Goal: Information Seeking & Learning: Check status

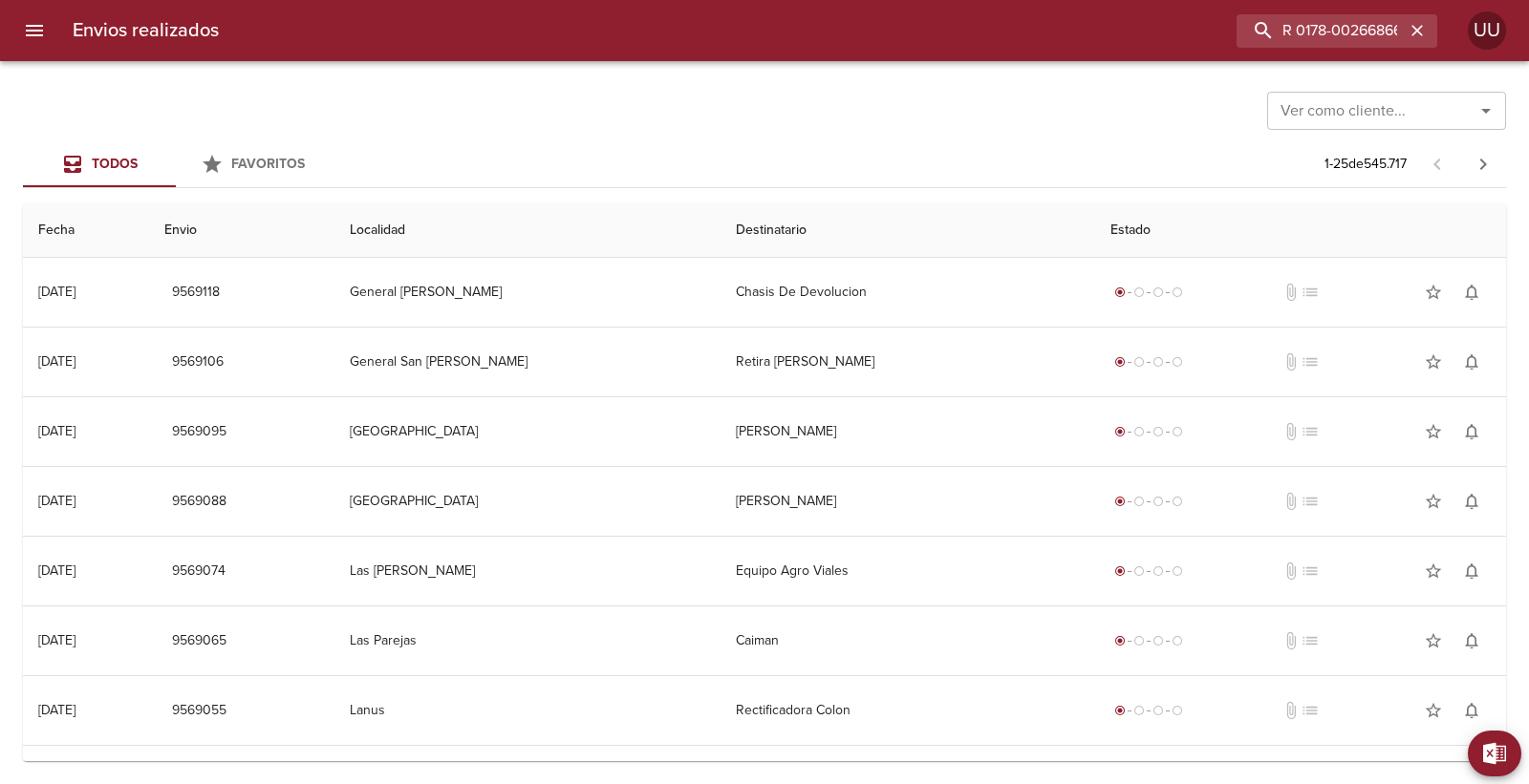
click at [549, 139] on div "Ver como cliente... Ver como cliente... Todos Favoritos 1 - 25 de 545.717 Fecha…" at bounding box center [764, 422] width 1529 height 723
click at [277, 175] on div "Favoritos" at bounding box center [268, 164] width 73 height 24
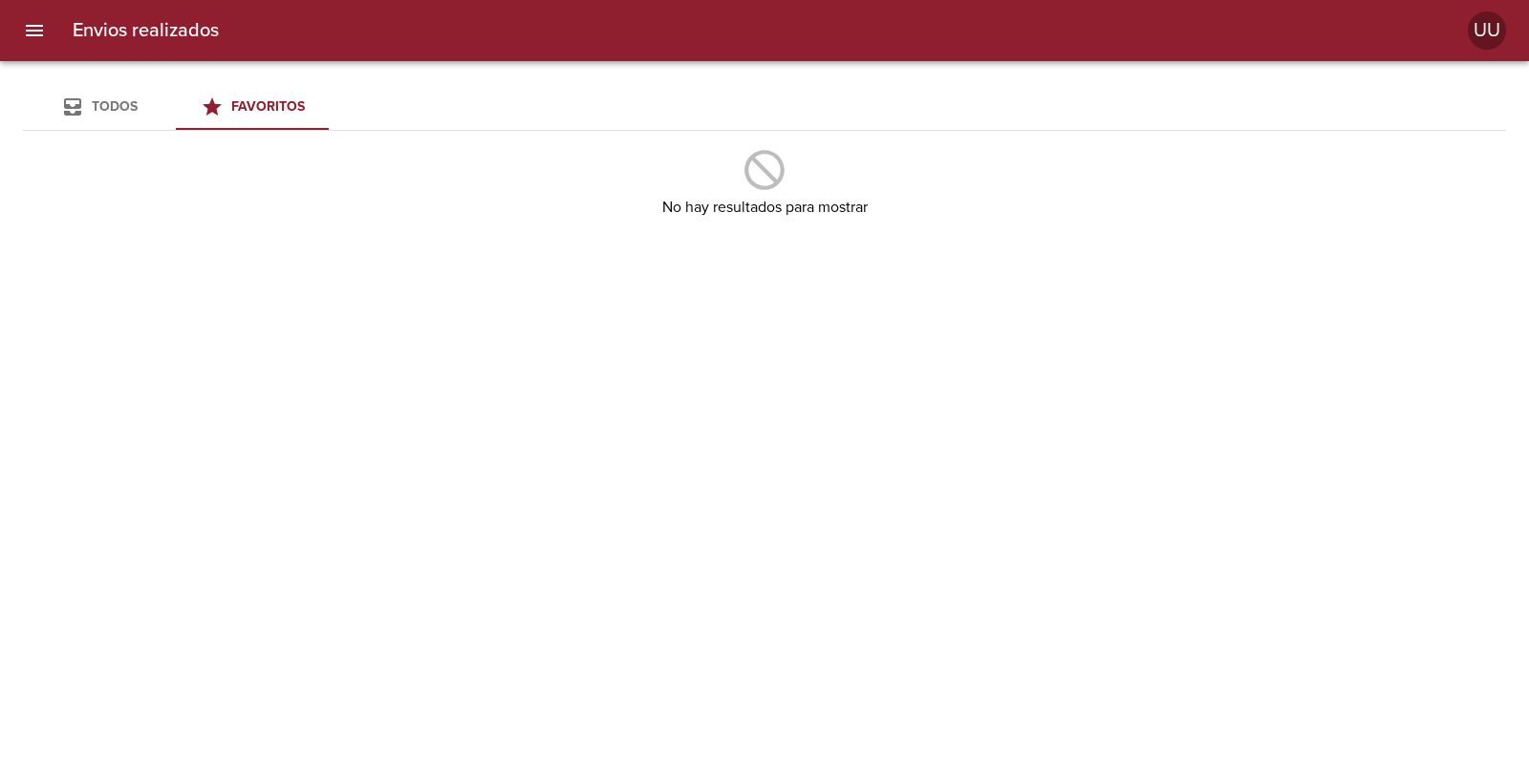
click at [136, 108] on span "Todos" at bounding box center [114, 106] width 45 height 16
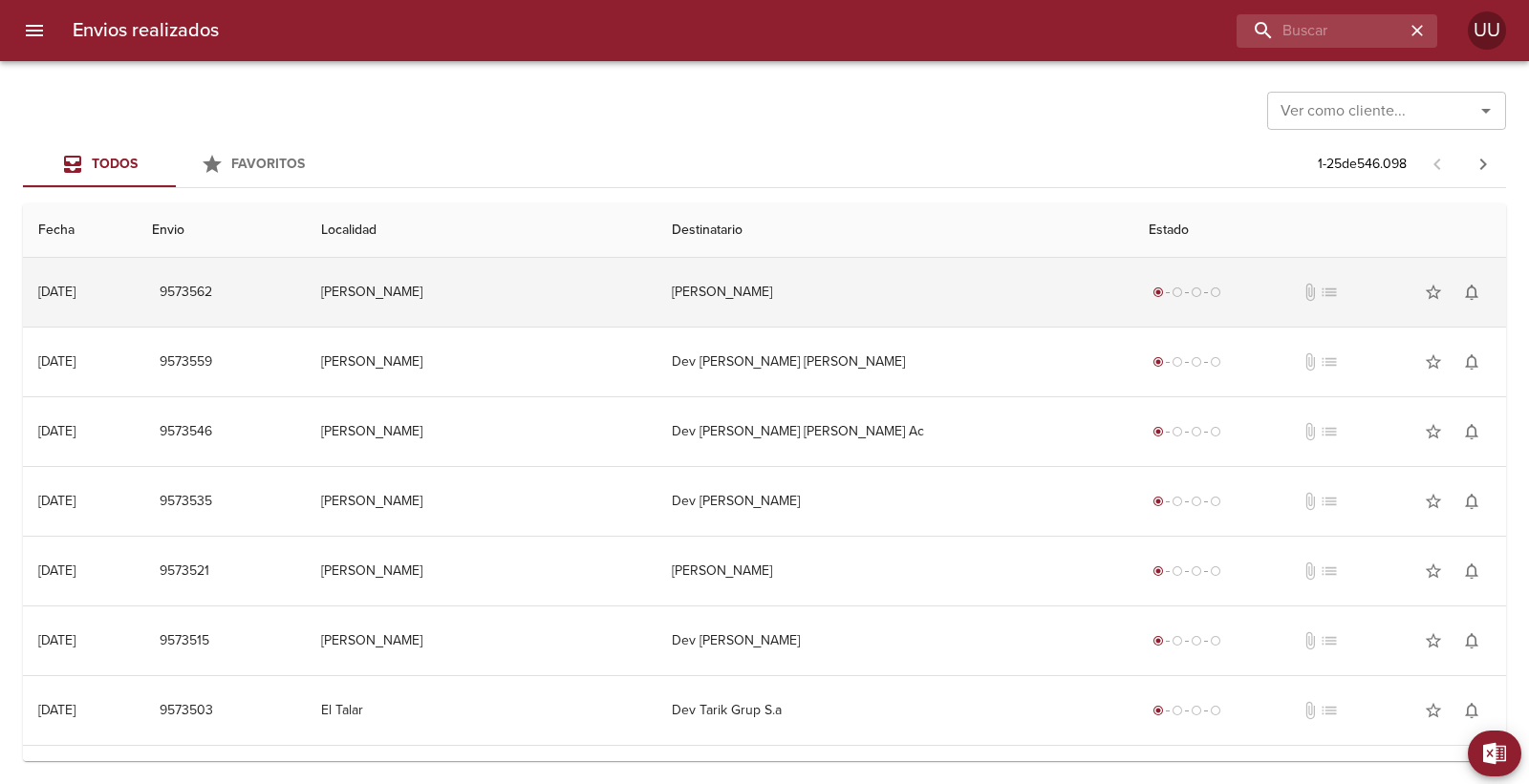
click at [761, 309] on td "[PERSON_NAME]" at bounding box center [895, 292] width 477 height 69
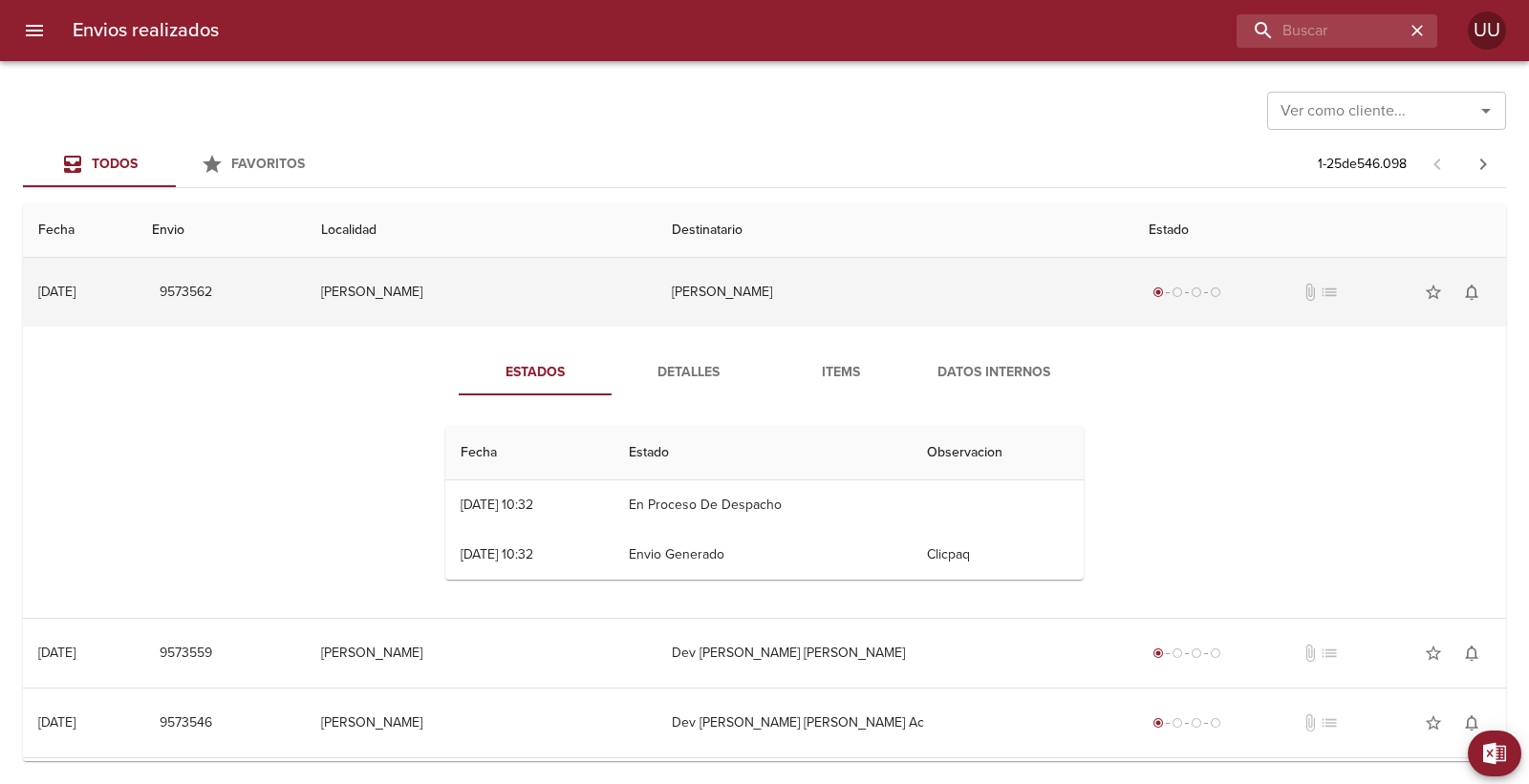
click at [571, 281] on td "[PERSON_NAME]" at bounding box center [481, 292] width 350 height 69
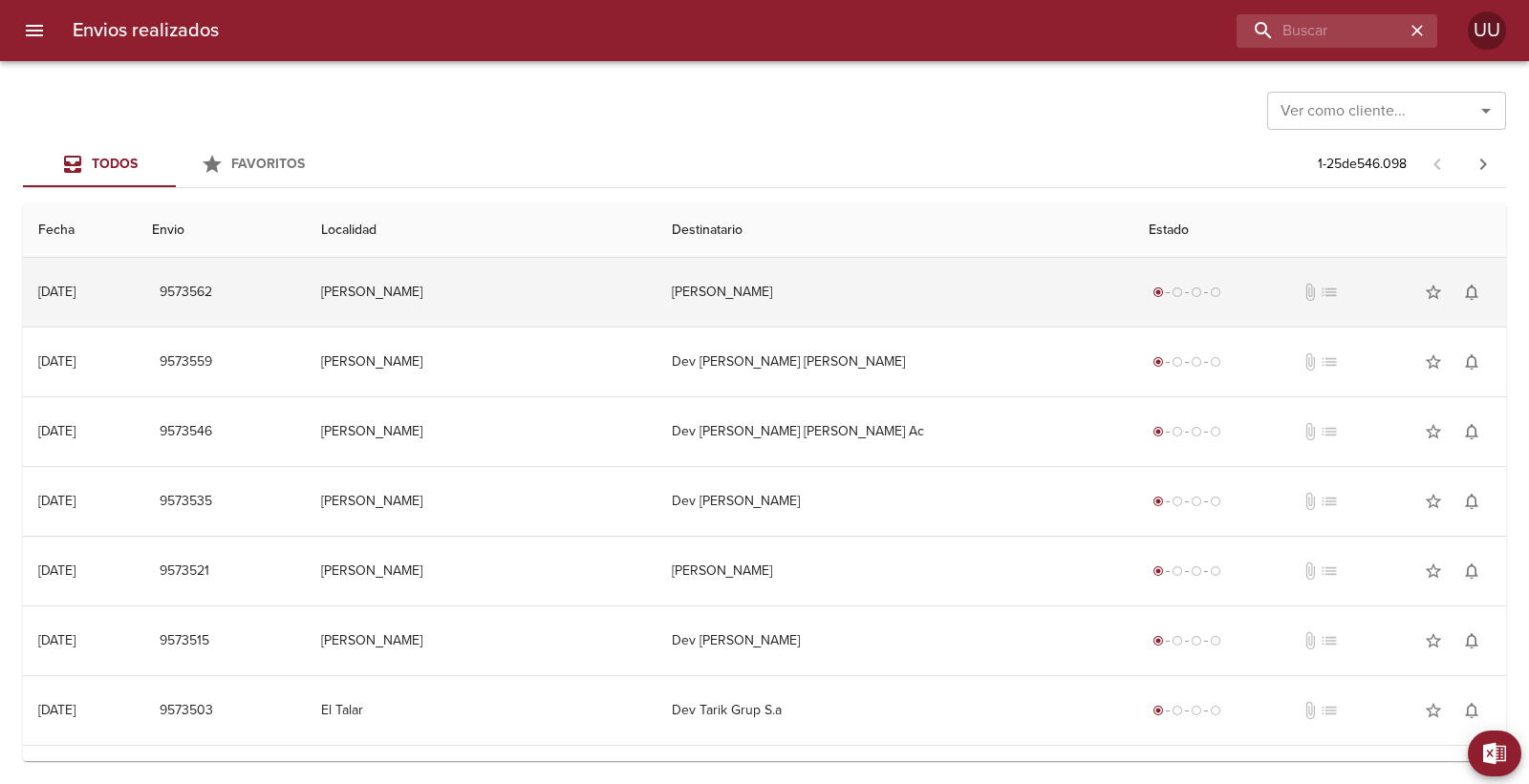
click at [571, 281] on td "[PERSON_NAME]" at bounding box center [481, 292] width 350 height 69
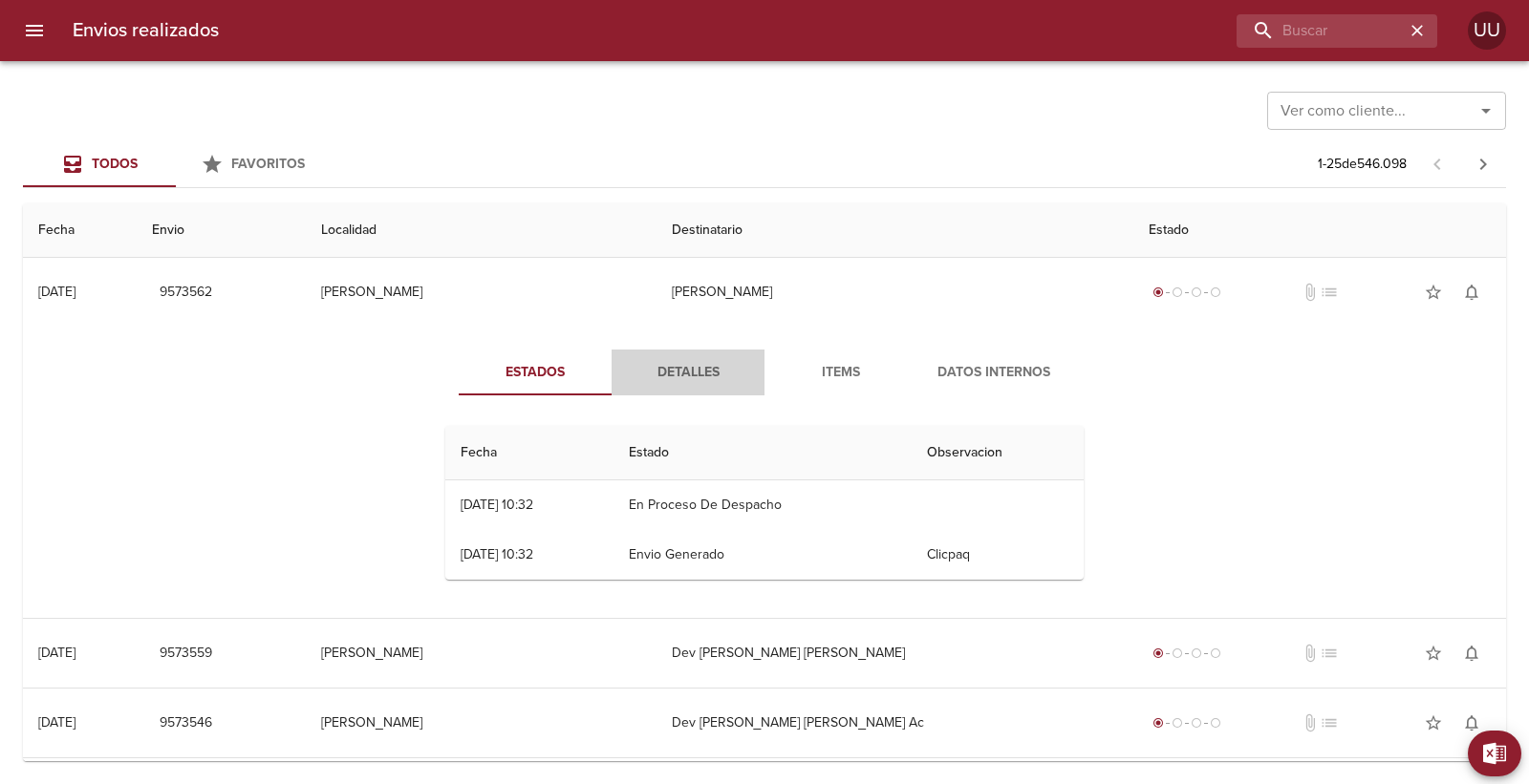
click at [665, 384] on button "Detalles" at bounding box center [688, 372] width 153 height 45
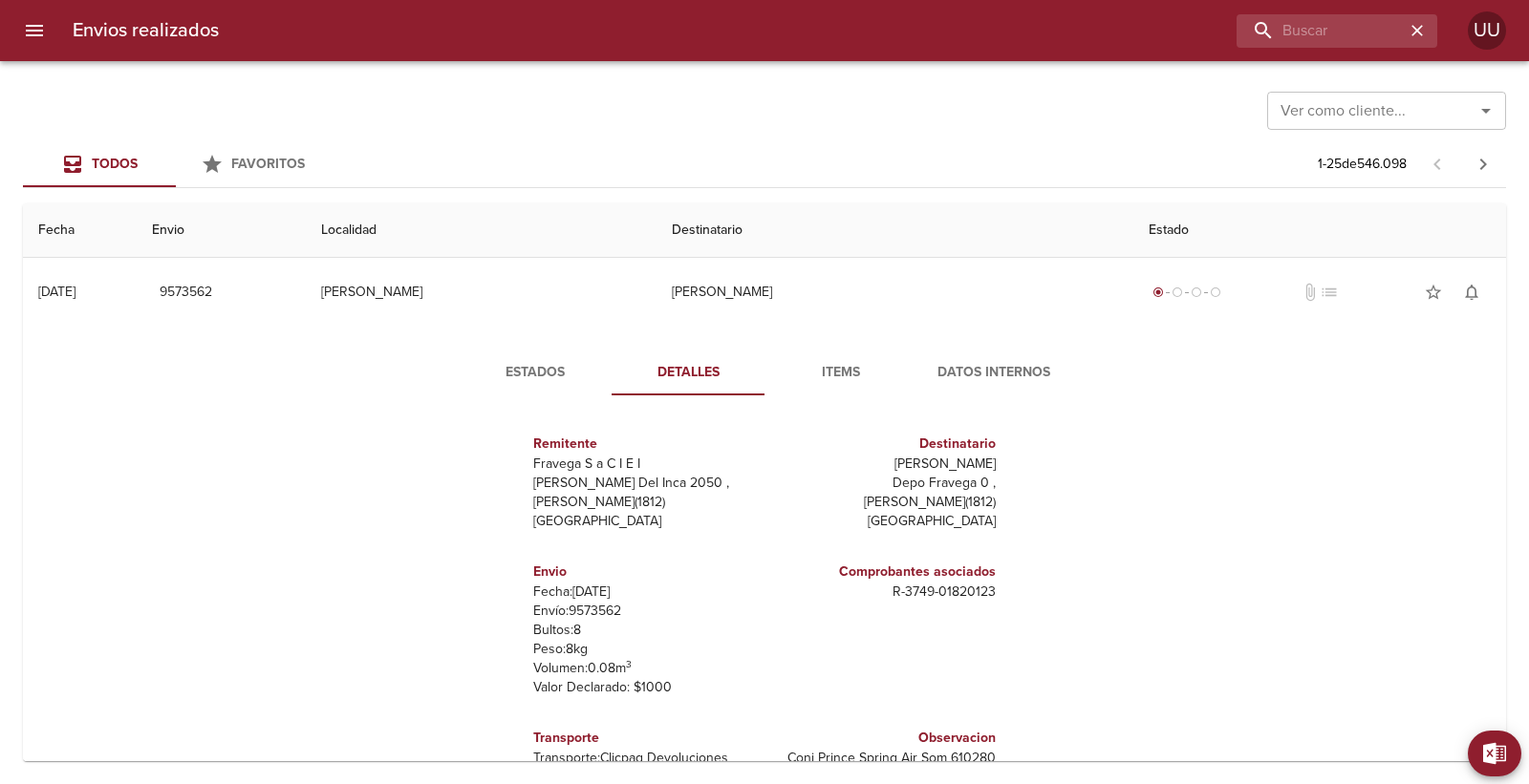
scroll to position [10, 0]
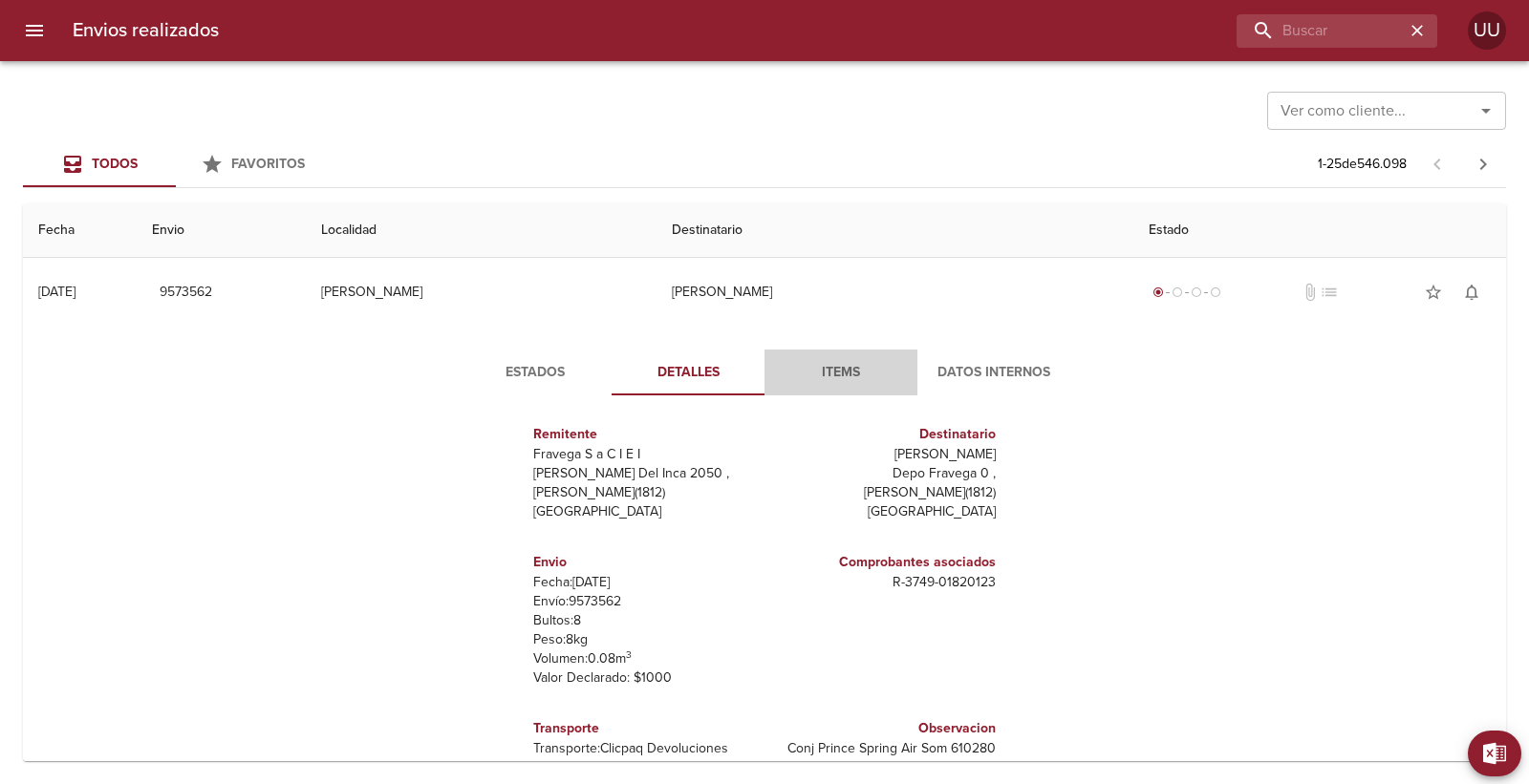
click at [844, 367] on span "Items" at bounding box center [840, 373] width 130 height 24
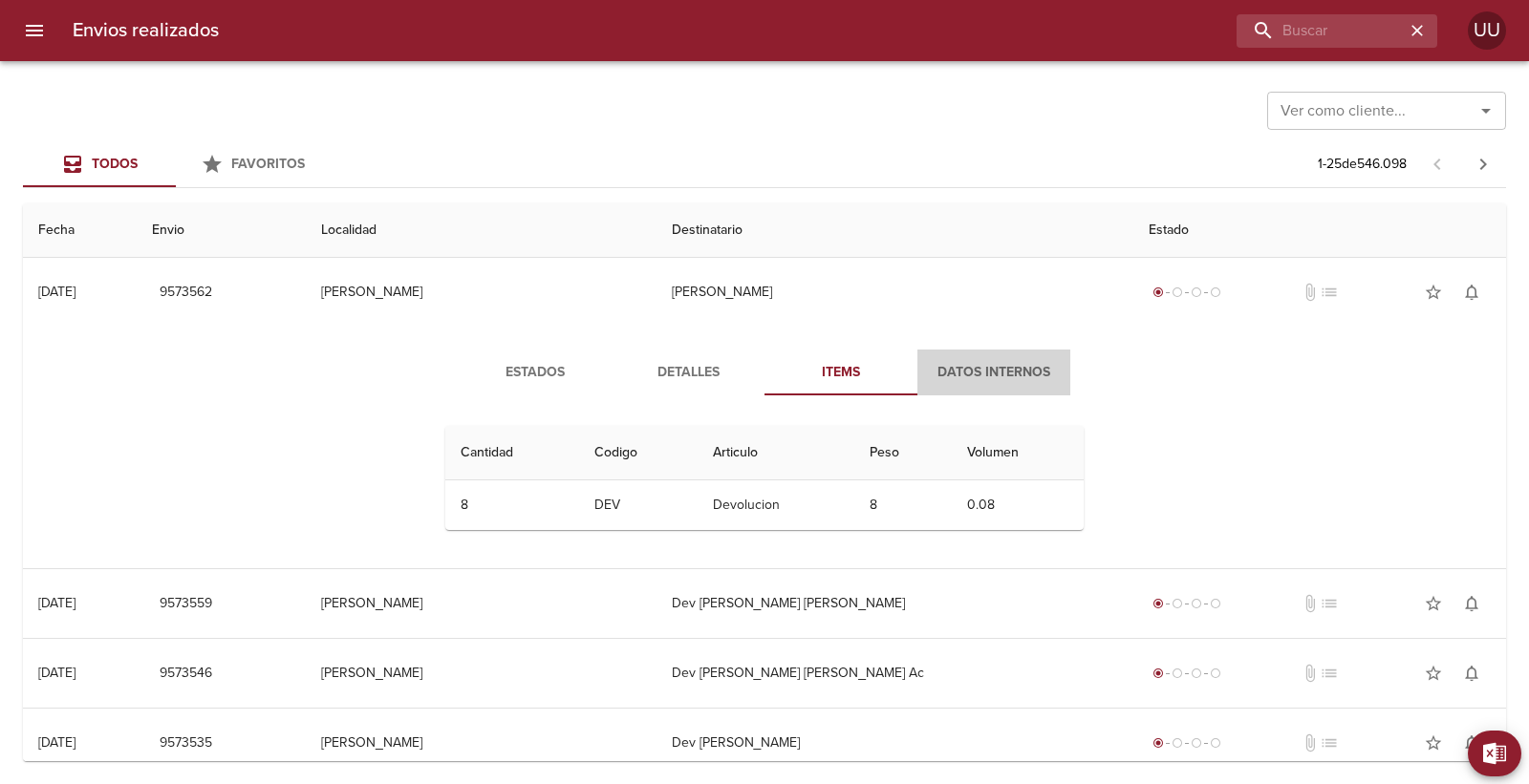
click at [958, 374] on span "Datos Internos" at bounding box center [994, 373] width 130 height 24
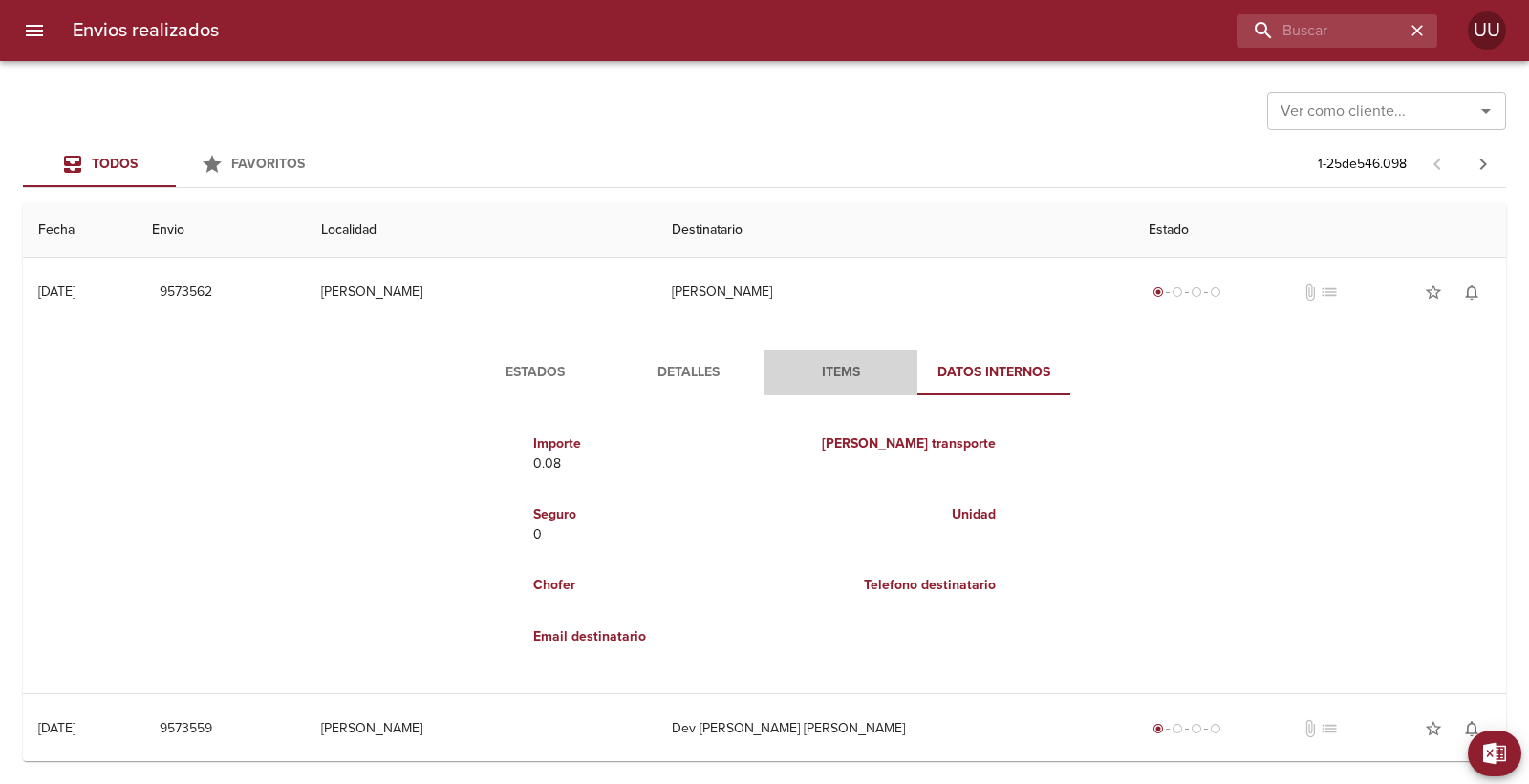
click at [849, 371] on span "Items" at bounding box center [840, 373] width 130 height 24
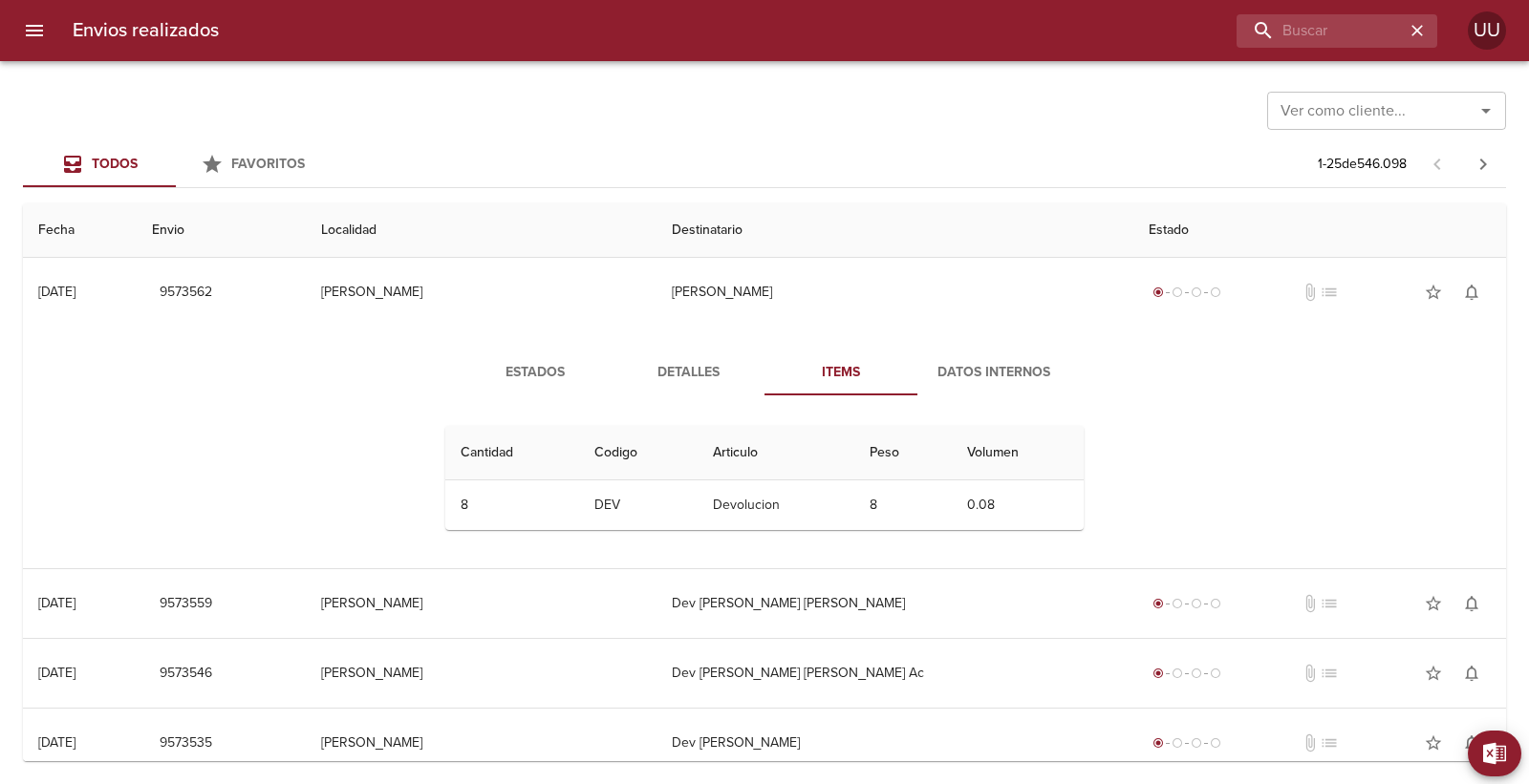
click at [720, 376] on span "Detalles" at bounding box center [688, 373] width 130 height 24
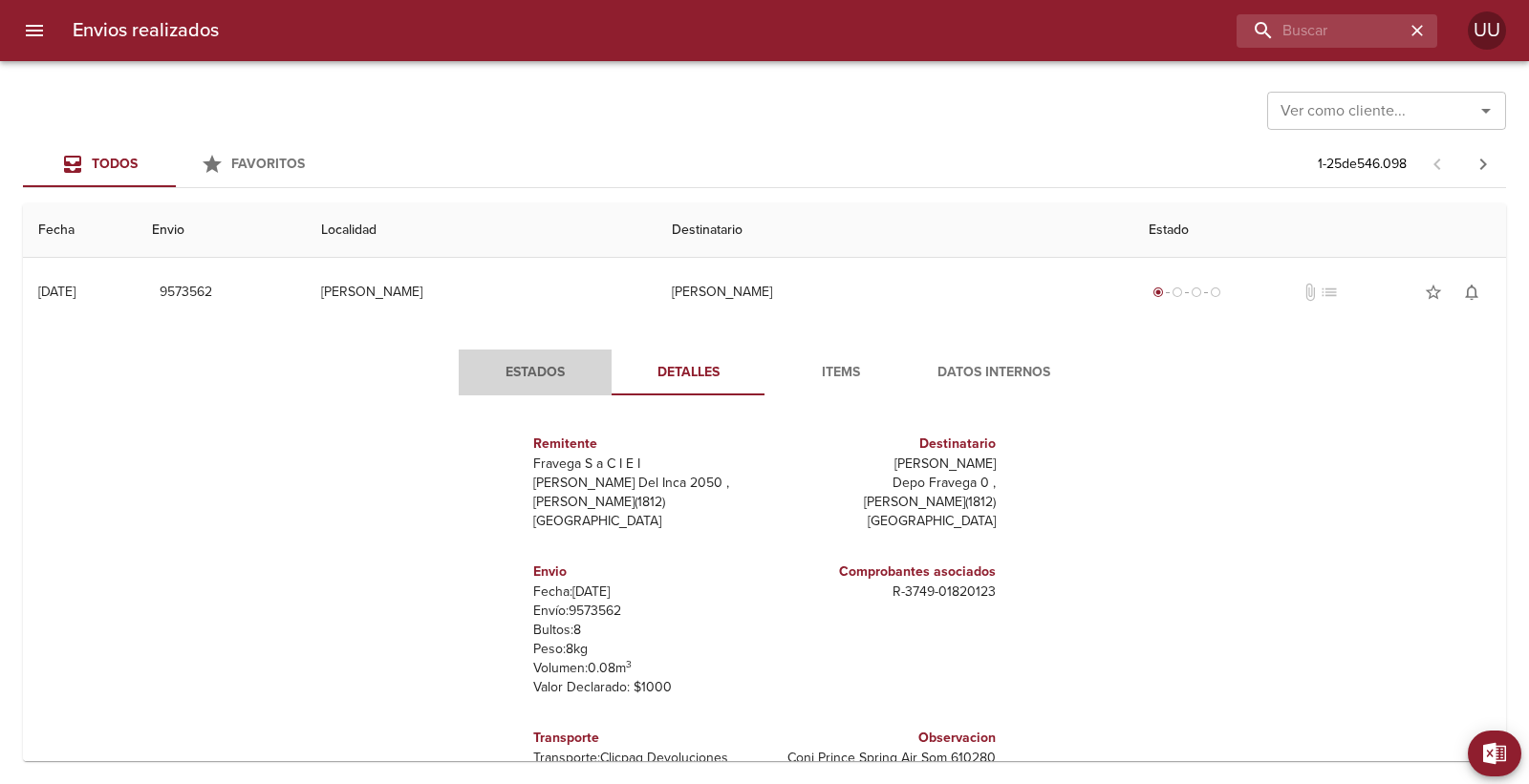
click at [516, 377] on span "Estados" at bounding box center [535, 373] width 130 height 24
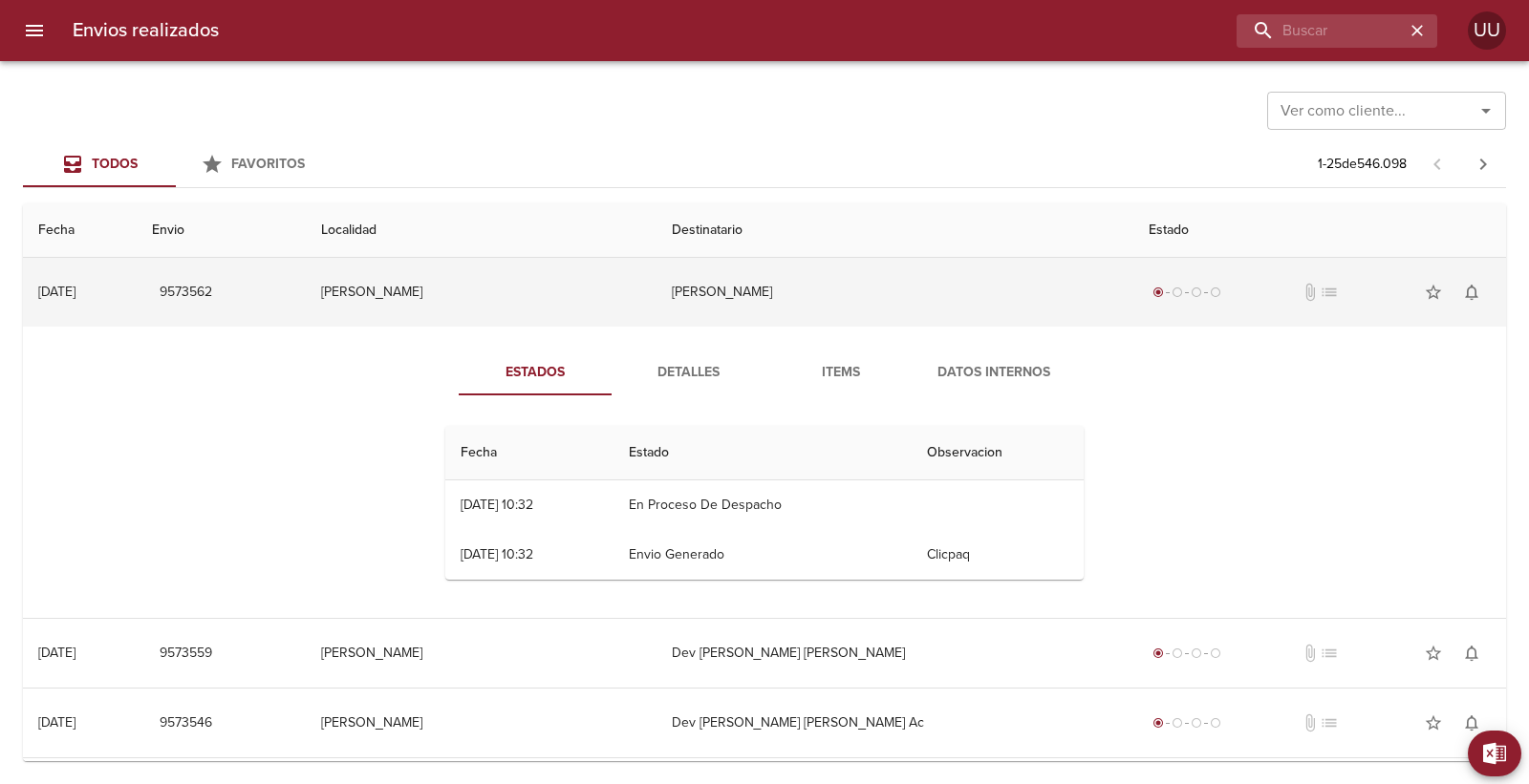
click at [621, 300] on td "[PERSON_NAME]" at bounding box center [481, 292] width 350 height 69
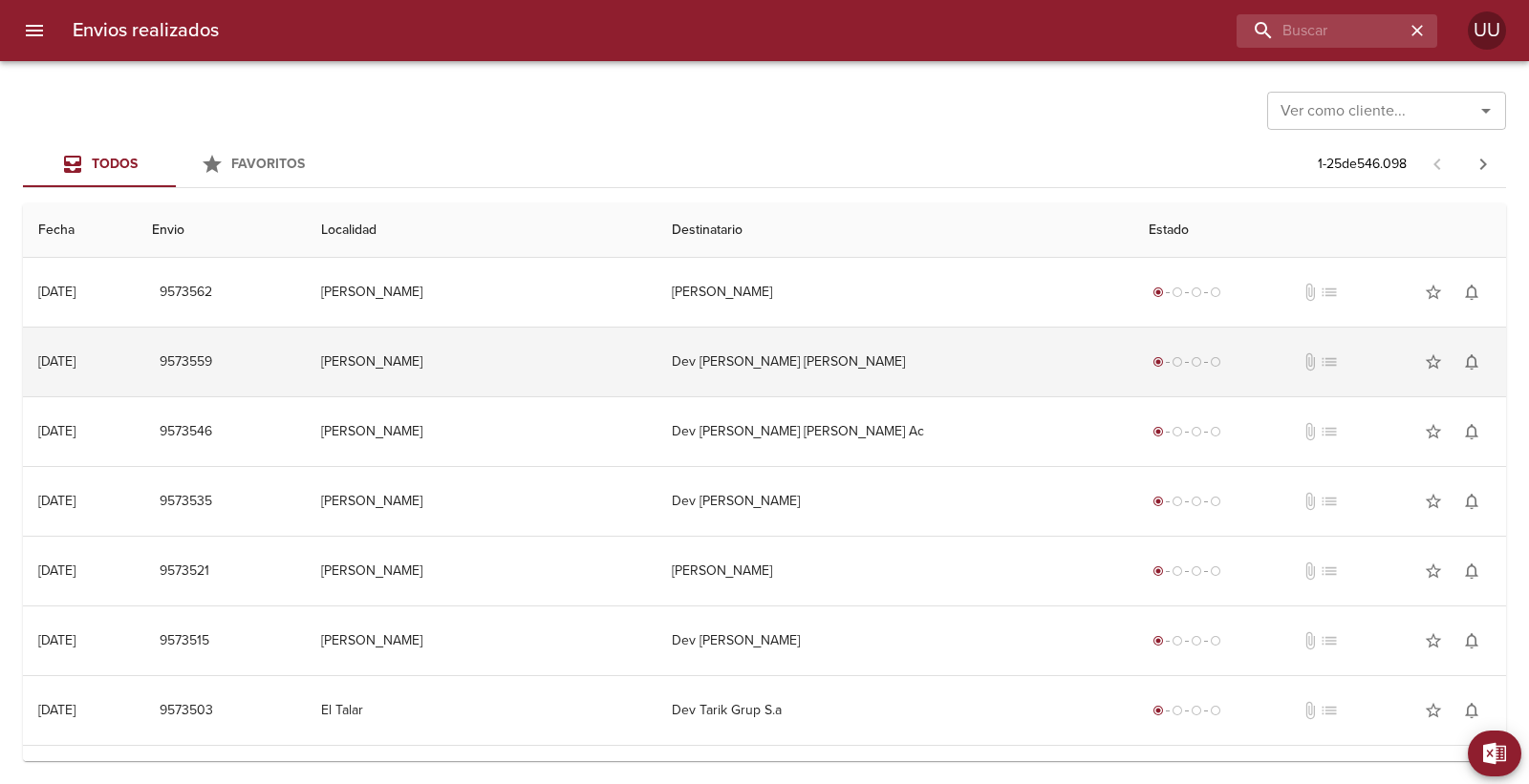
click at [632, 356] on td "[PERSON_NAME]" at bounding box center [481, 361] width 350 height 69
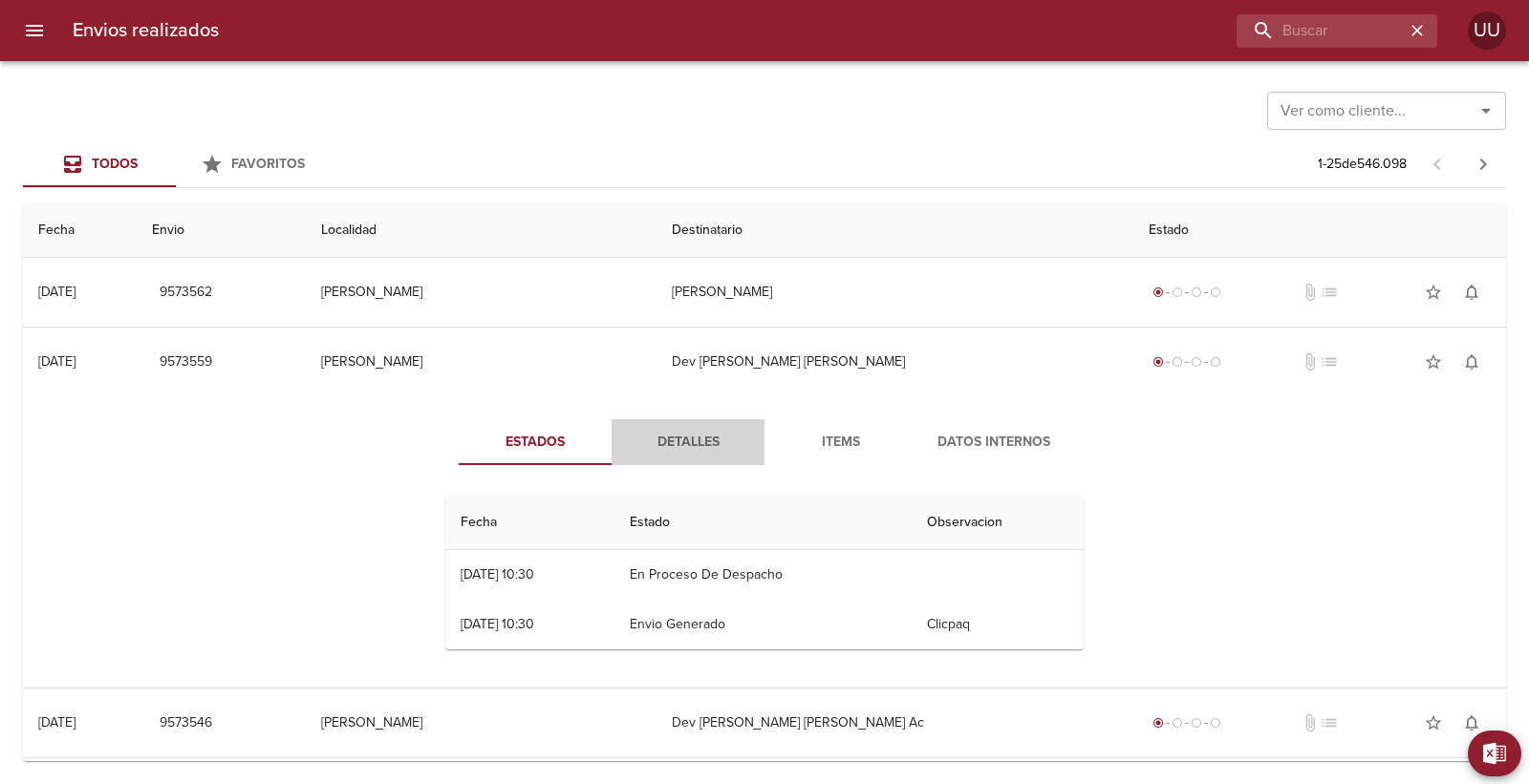
click at [694, 443] on span "Detalles" at bounding box center [688, 442] width 130 height 24
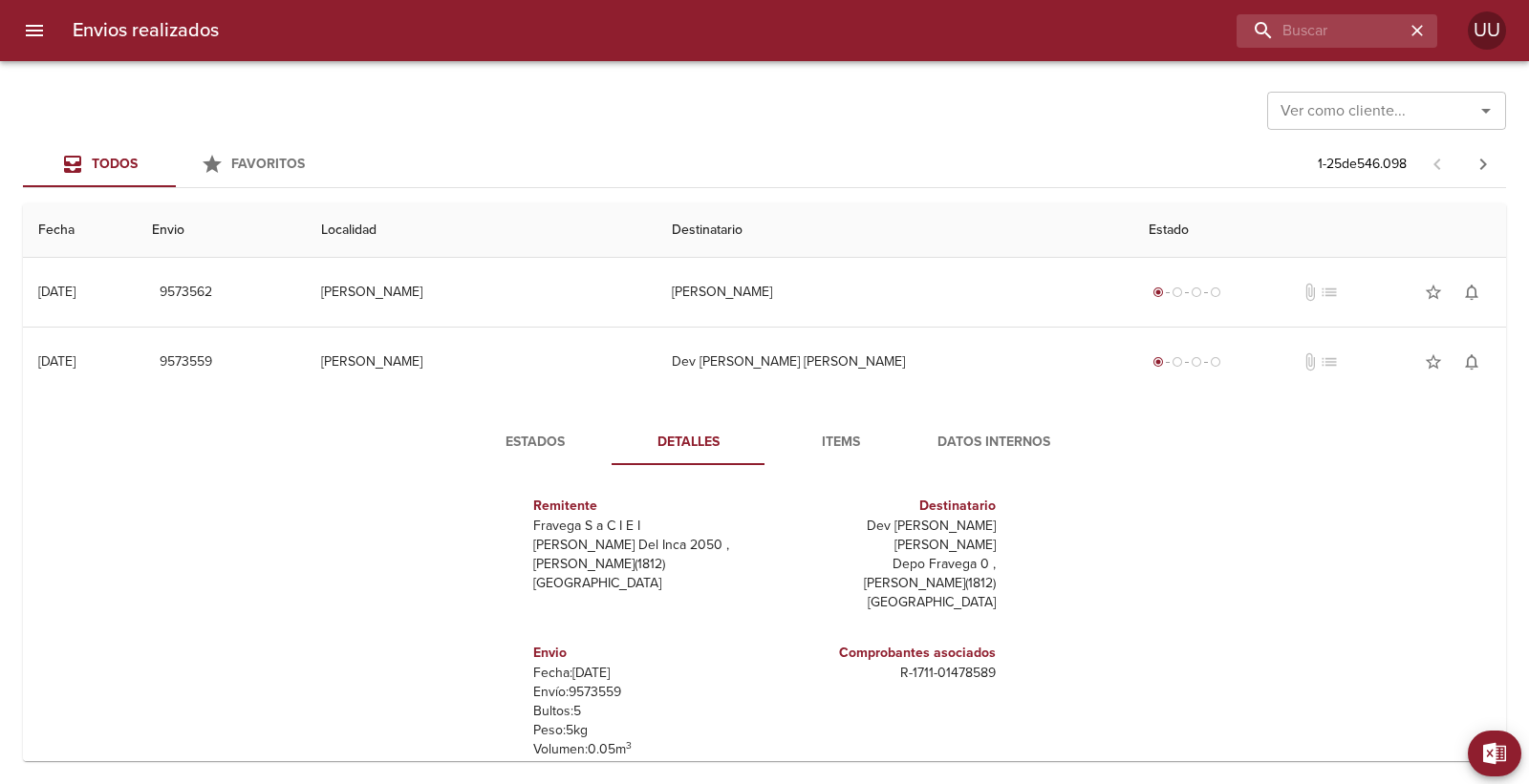
click at [816, 431] on span "Items" at bounding box center [840, 442] width 130 height 24
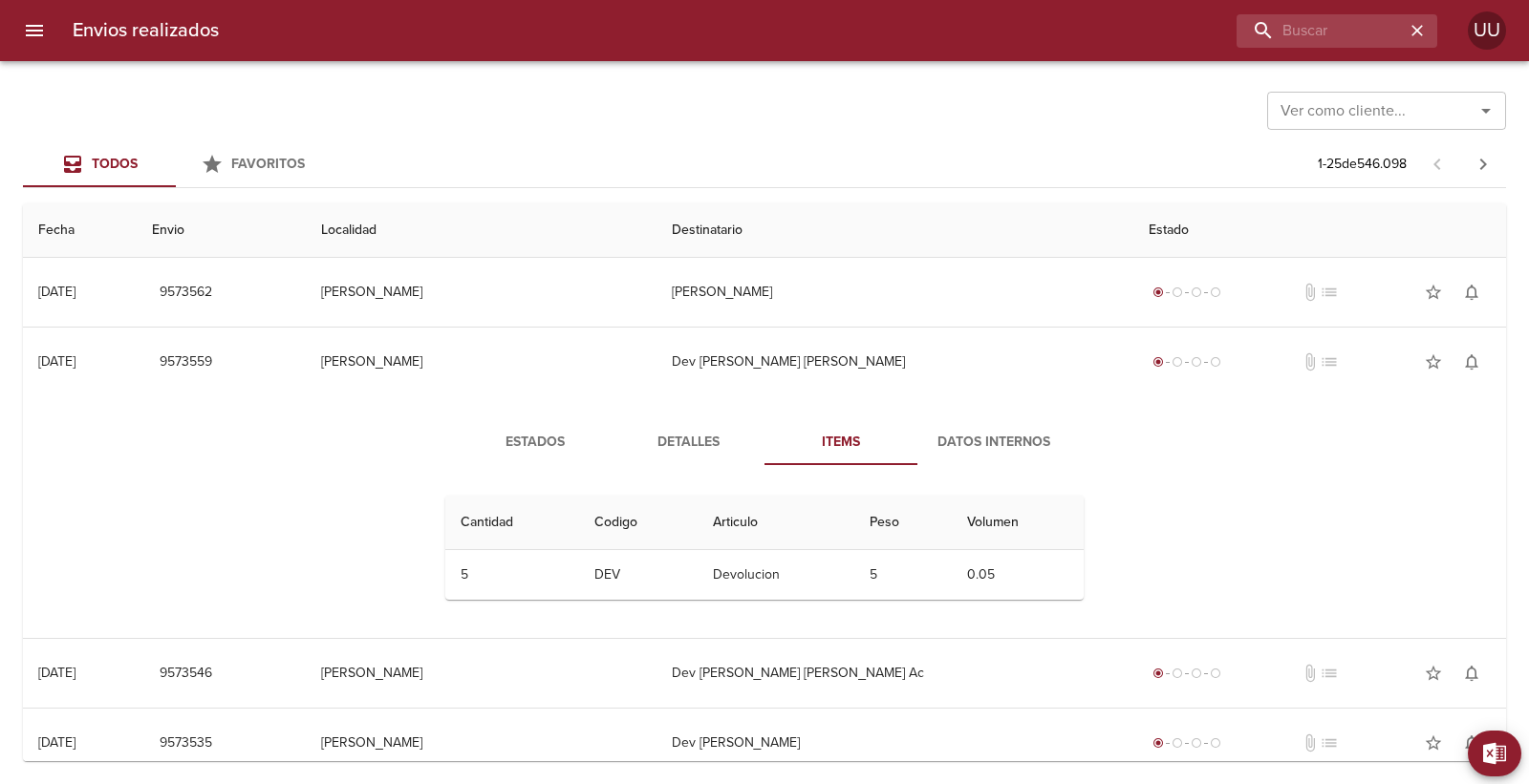
click at [973, 437] on span "Datos Internos" at bounding box center [994, 442] width 130 height 24
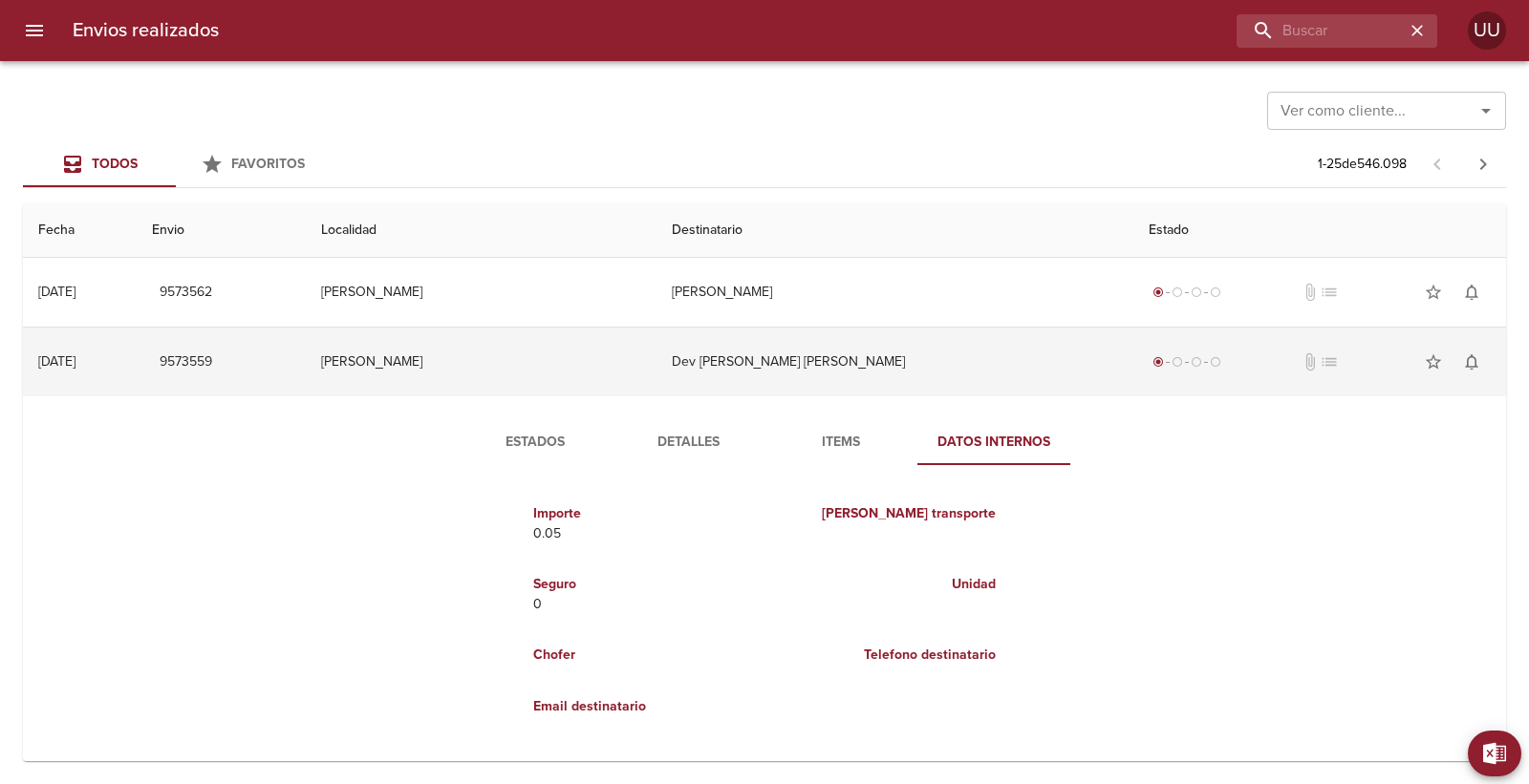
click at [808, 357] on td "Dev [PERSON_NAME] [PERSON_NAME]" at bounding box center [895, 361] width 477 height 69
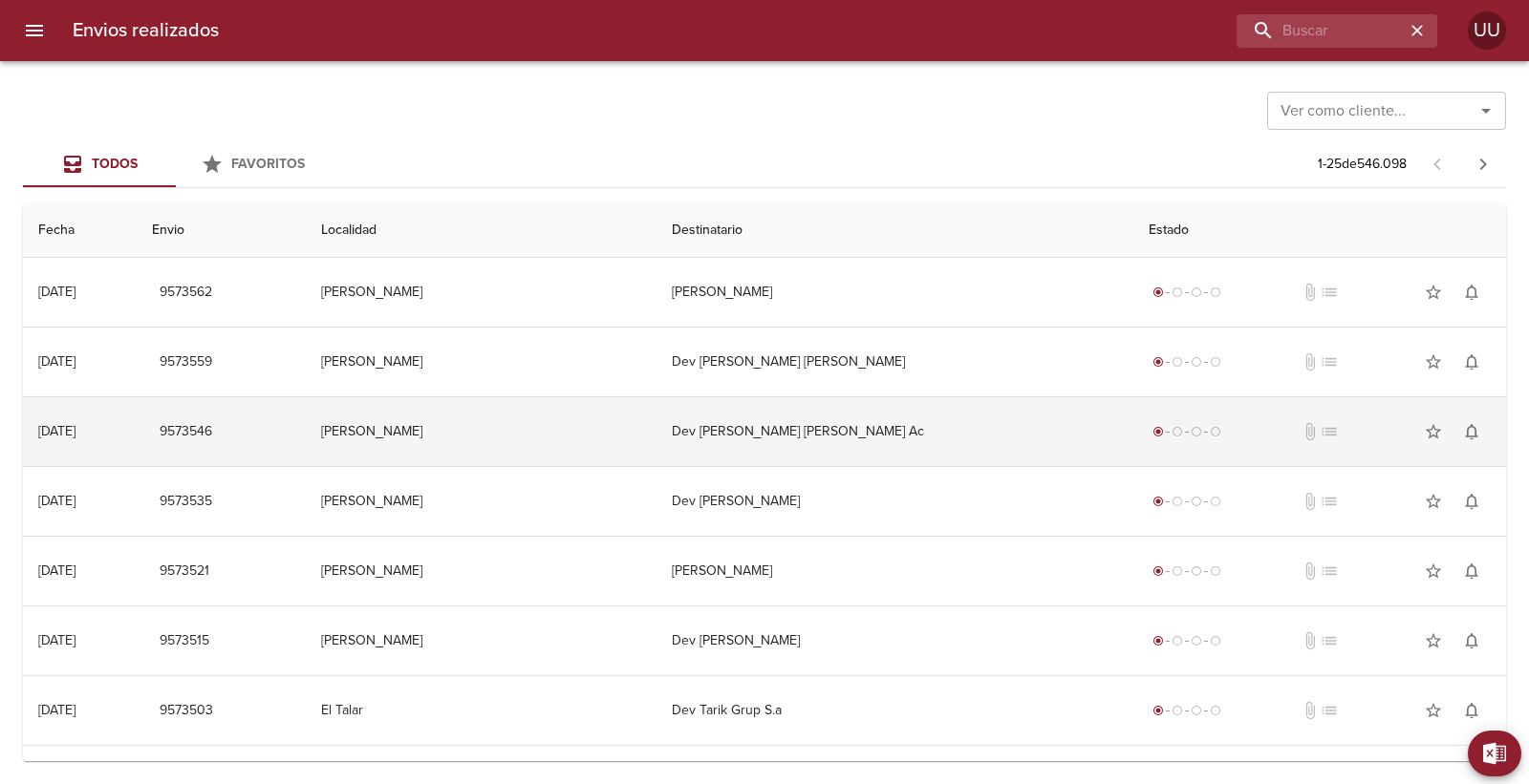
click at [816, 435] on td "Dev [PERSON_NAME] [PERSON_NAME] Ac" at bounding box center [895, 432] width 477 height 69
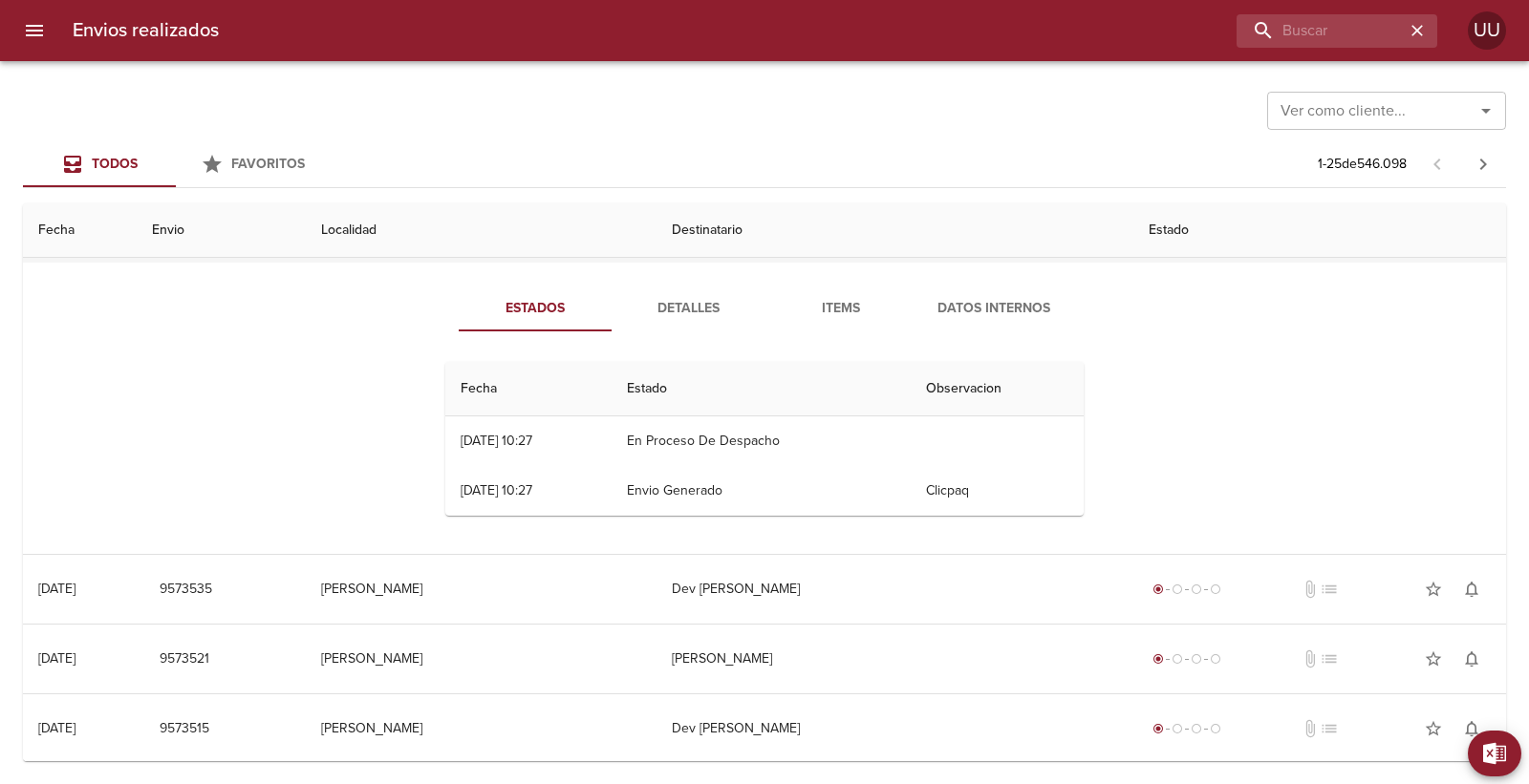
scroll to position [212, 0]
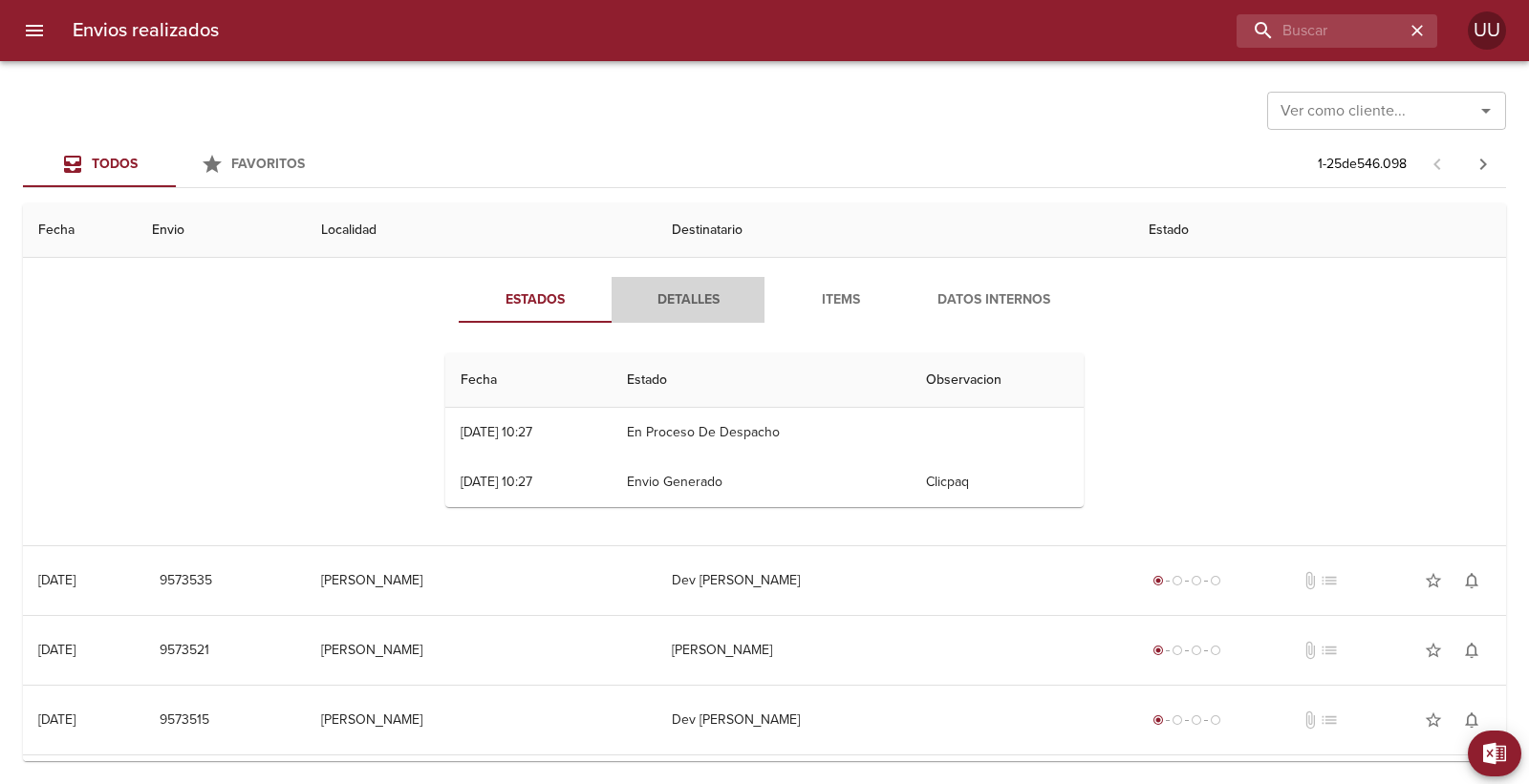
click at [702, 294] on span "Detalles" at bounding box center [688, 300] width 130 height 24
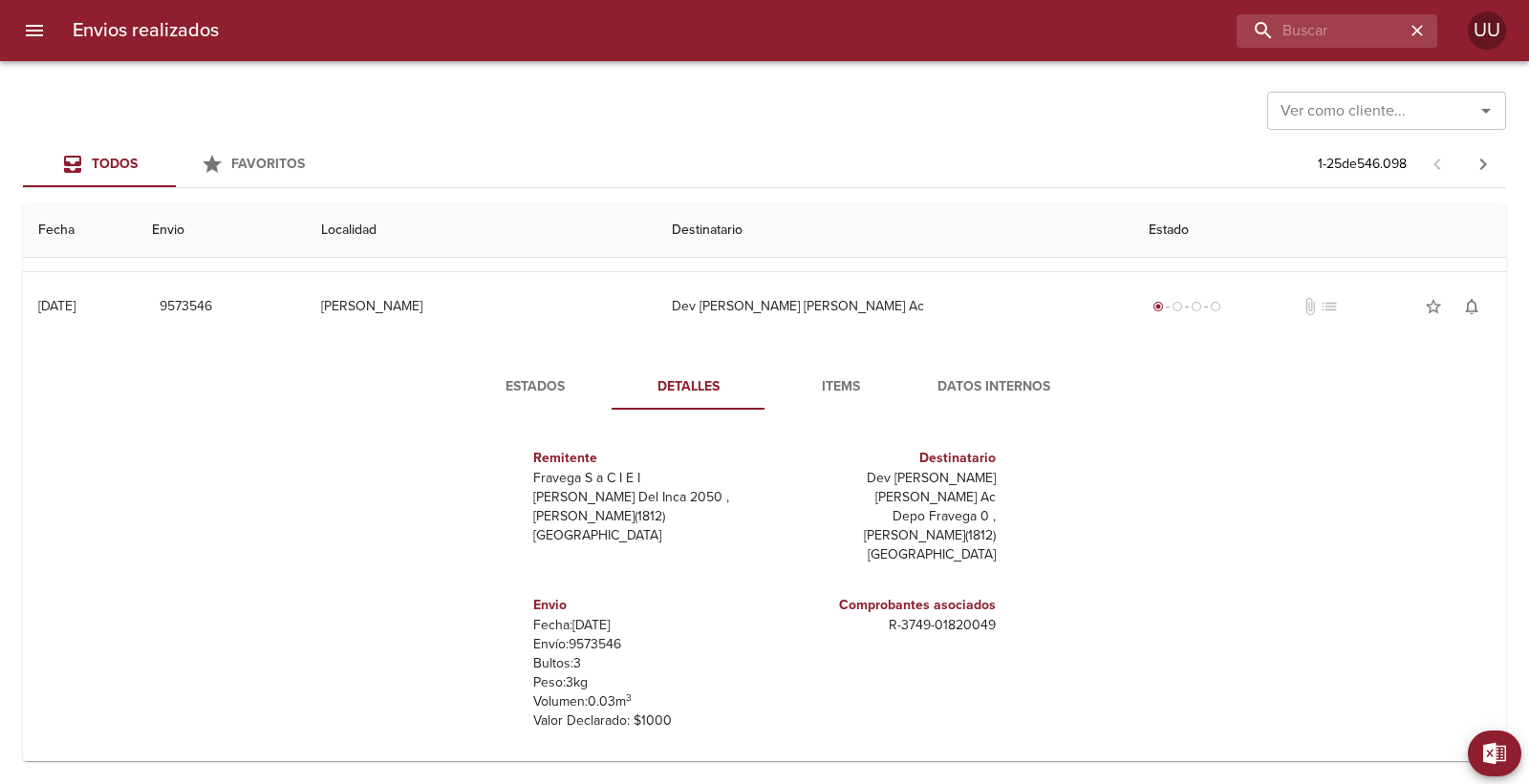
scroll to position [106, 0]
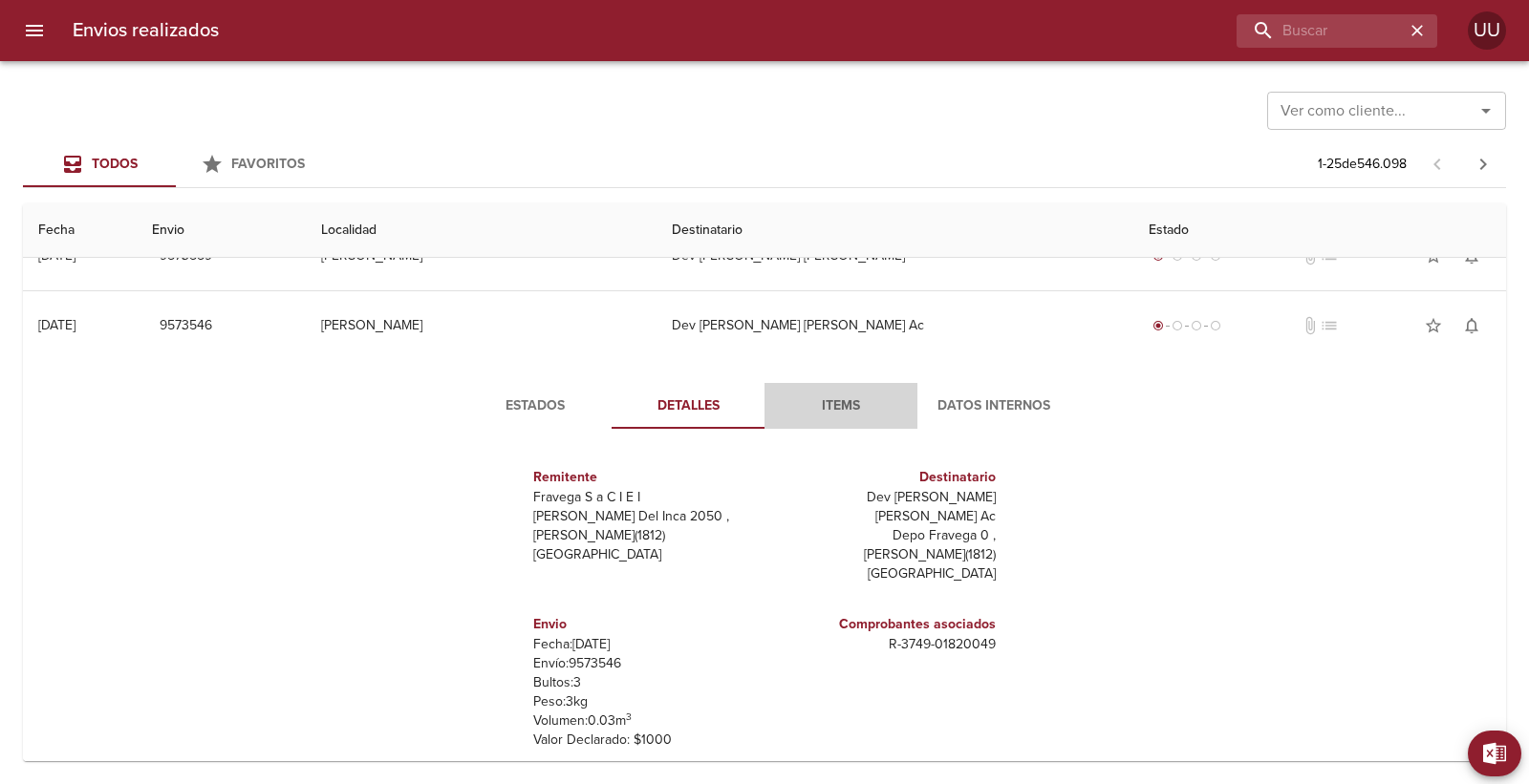
click at [843, 406] on span "Items" at bounding box center [840, 406] width 130 height 24
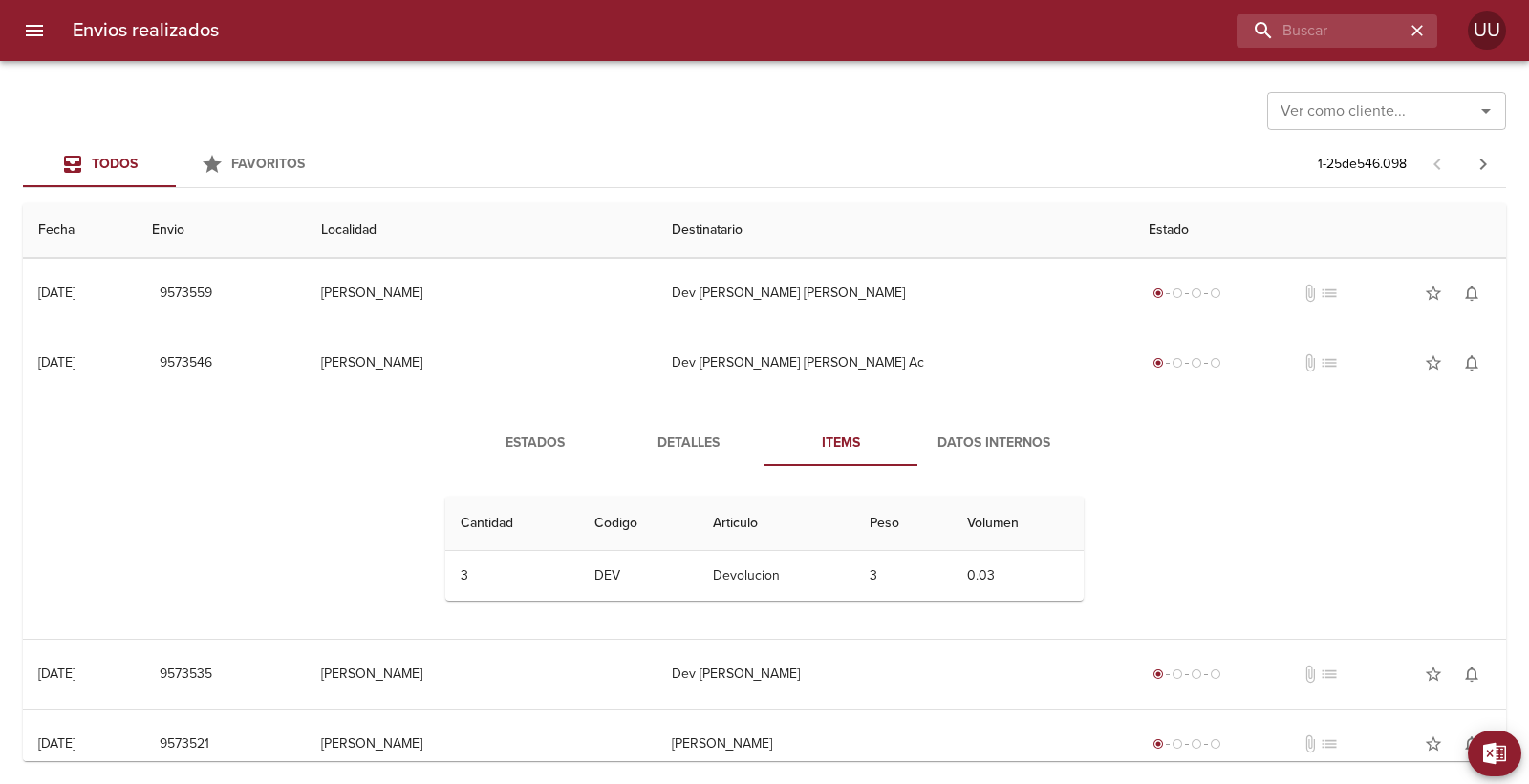
scroll to position [0, 0]
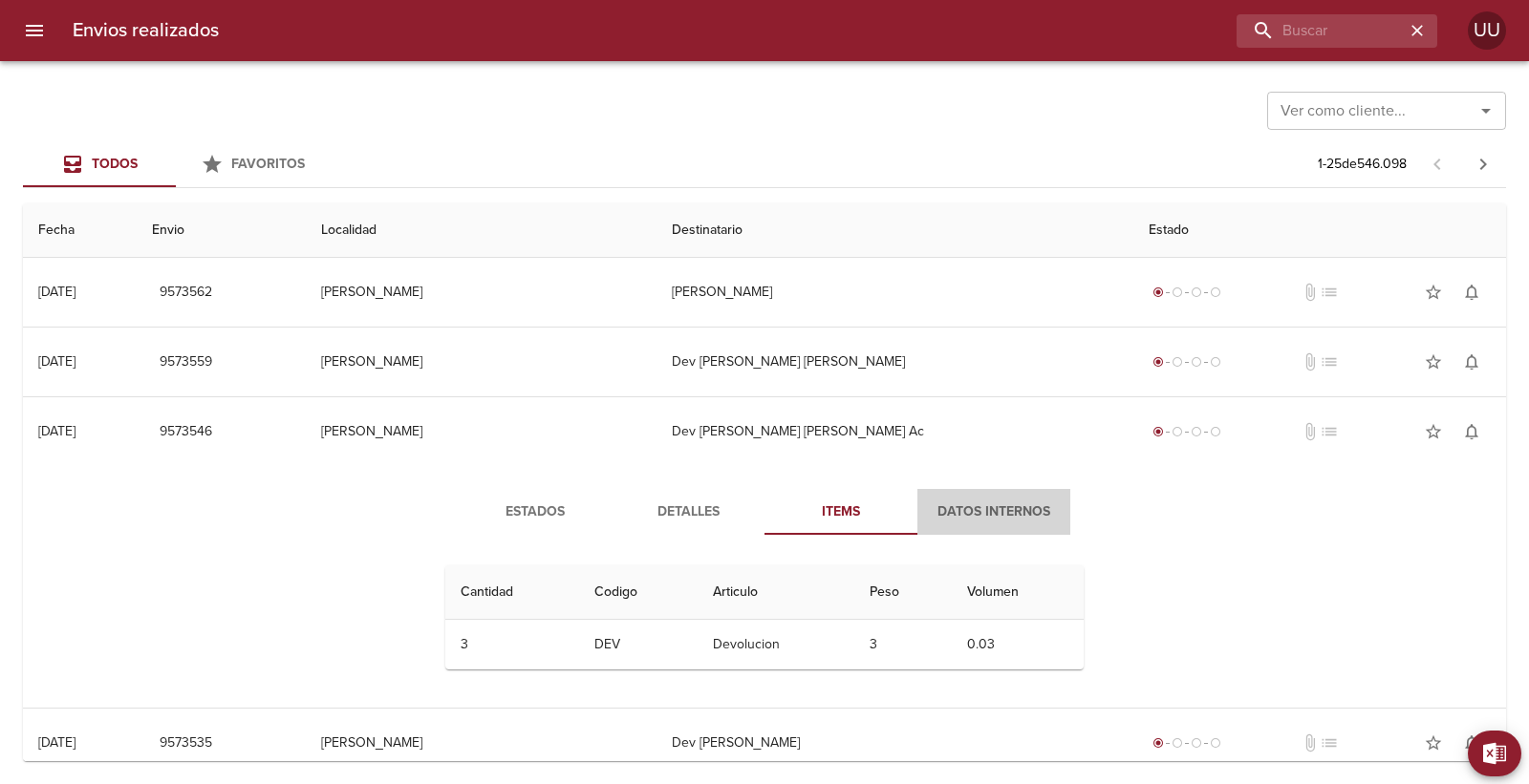
click at [963, 504] on span "Datos Internos" at bounding box center [994, 513] width 130 height 24
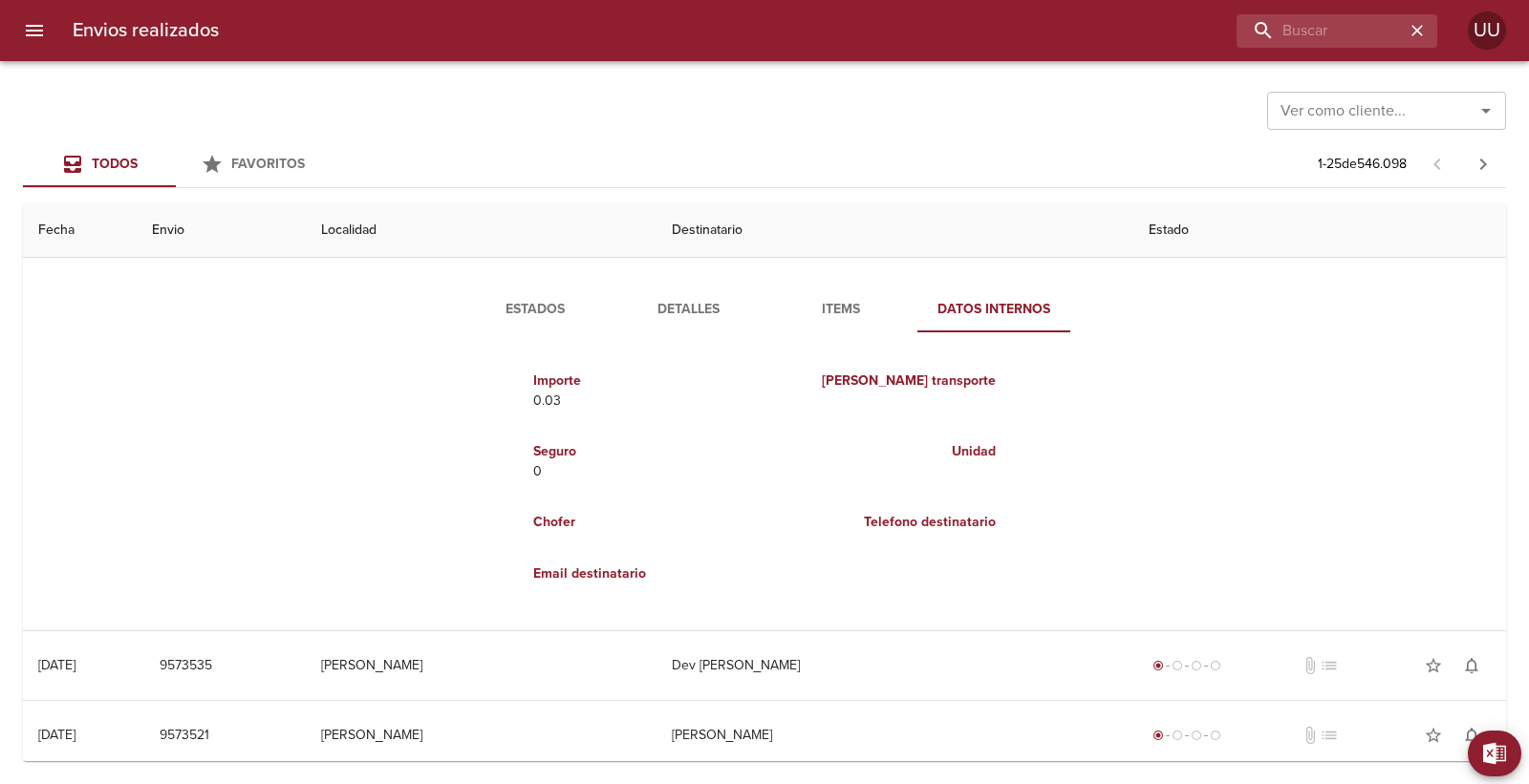
scroll to position [212, 0]
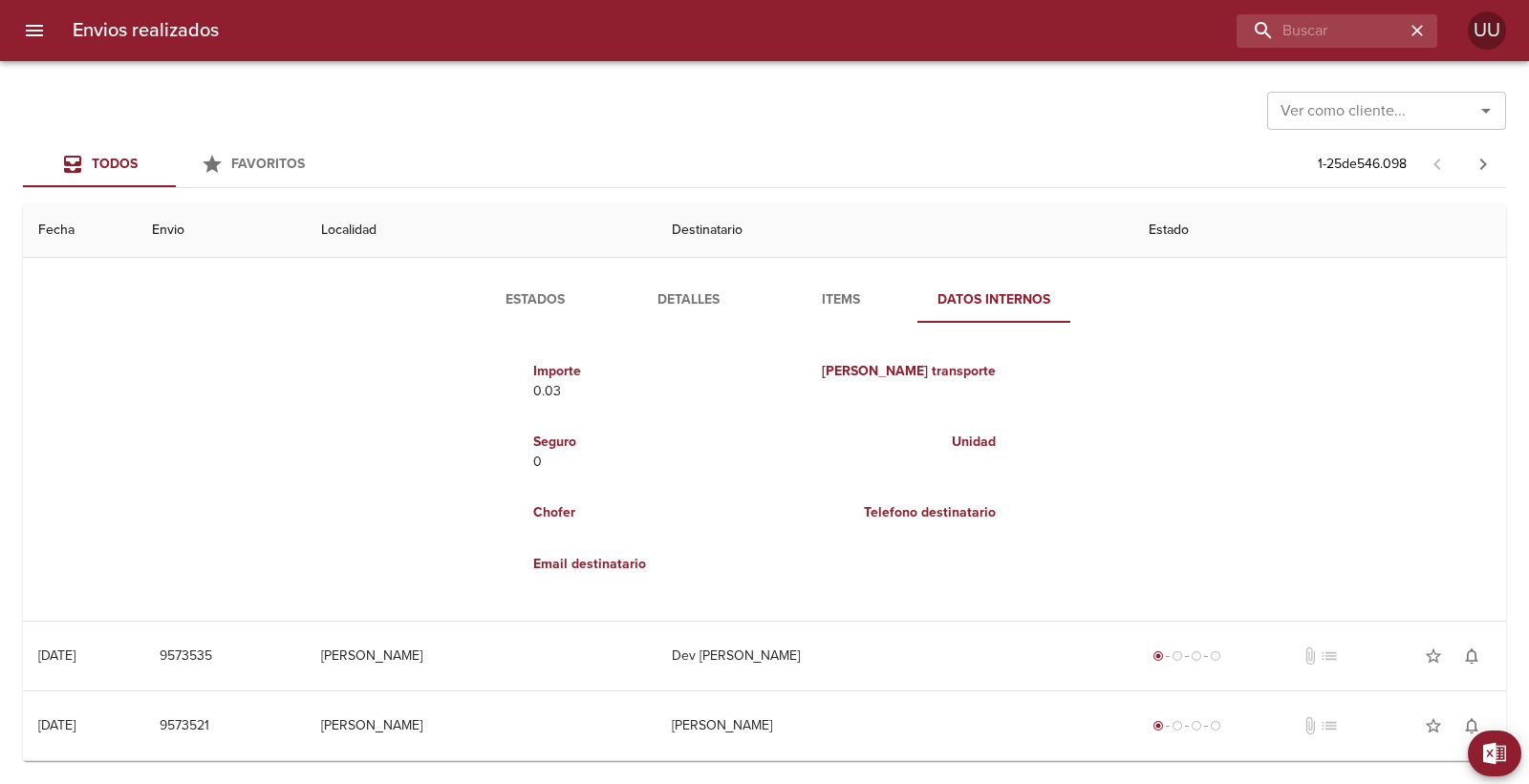
click at [519, 303] on span "Estados" at bounding box center [535, 300] width 130 height 24
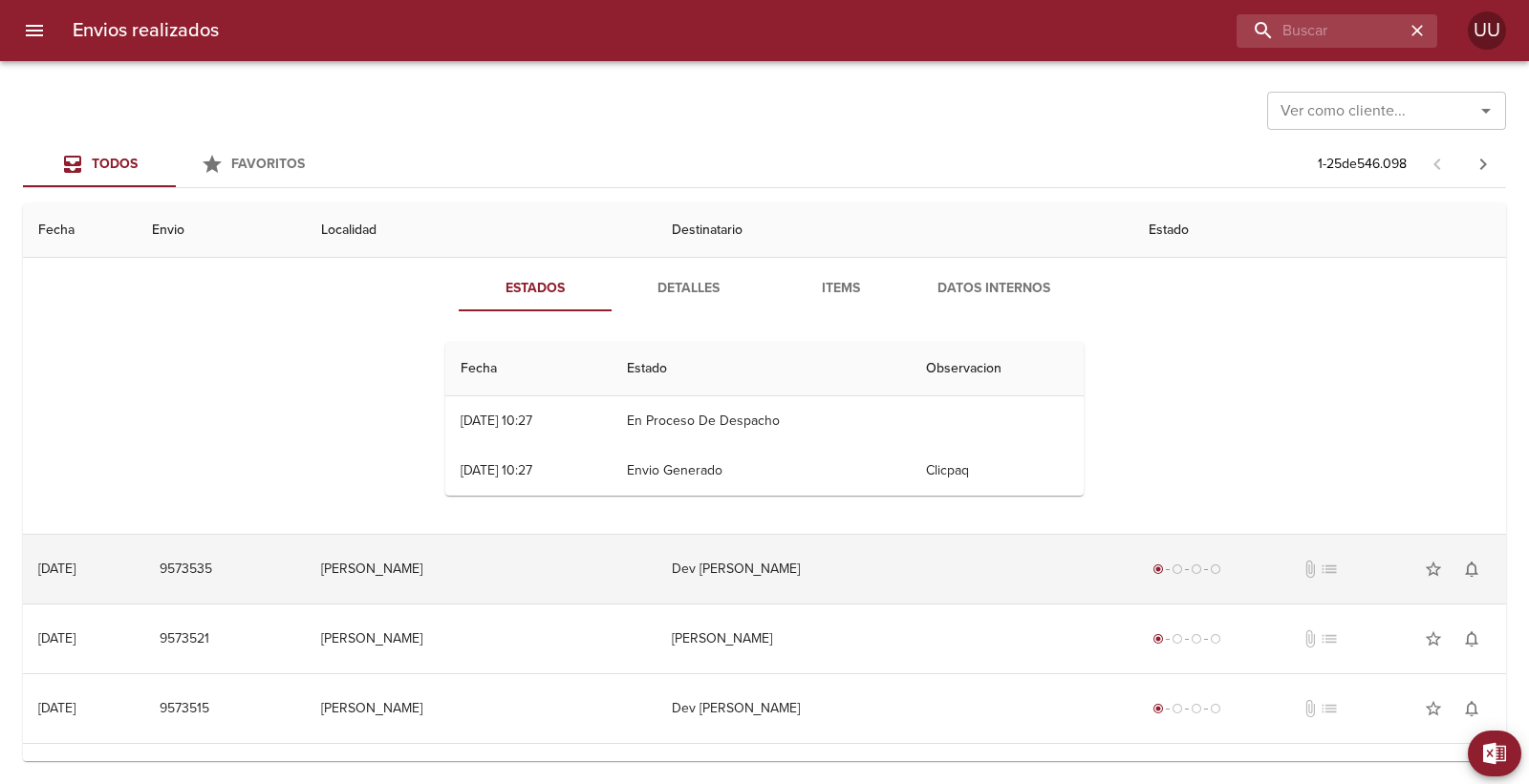
scroll to position [106, 0]
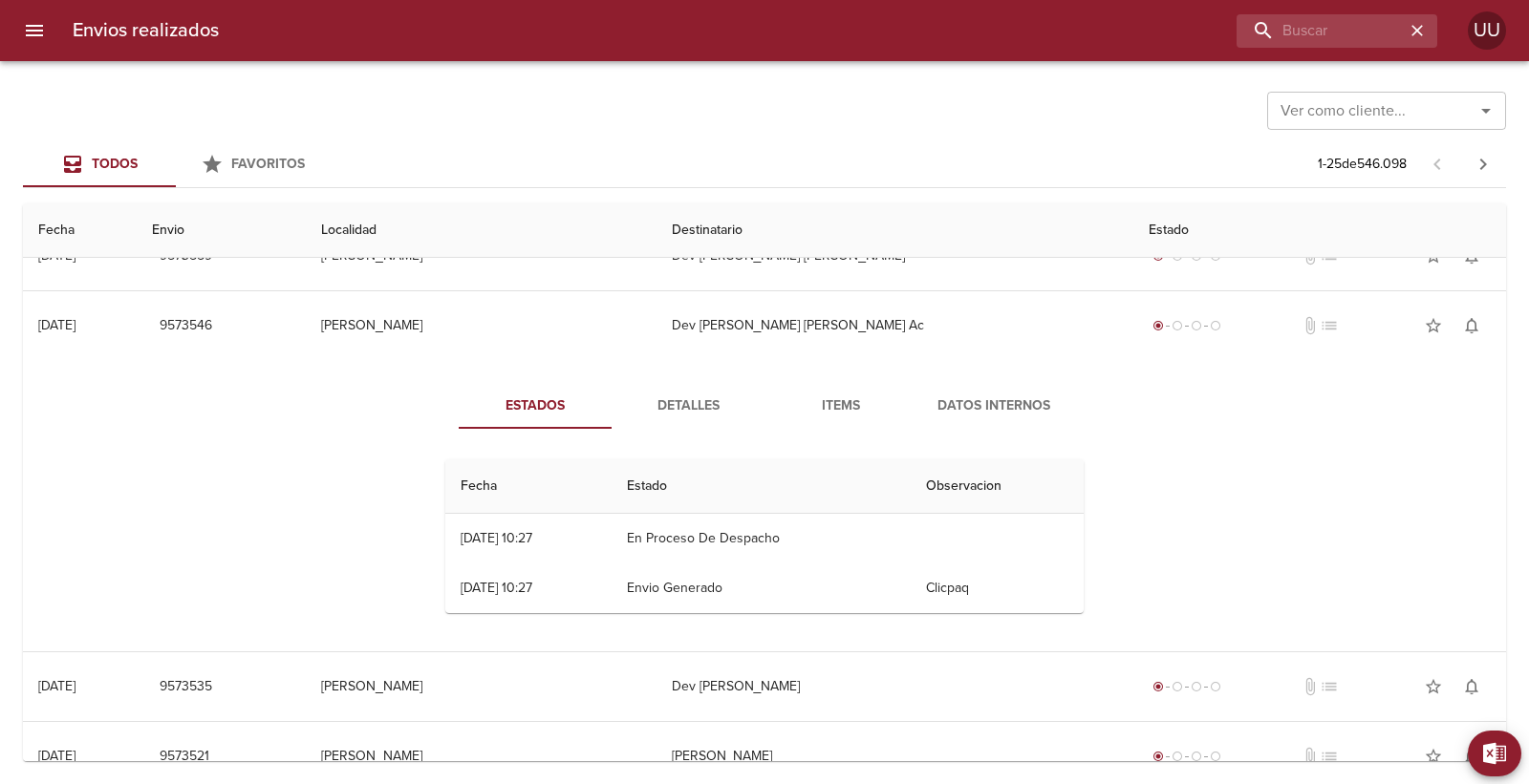
click at [516, 406] on span "Estados" at bounding box center [535, 406] width 130 height 24
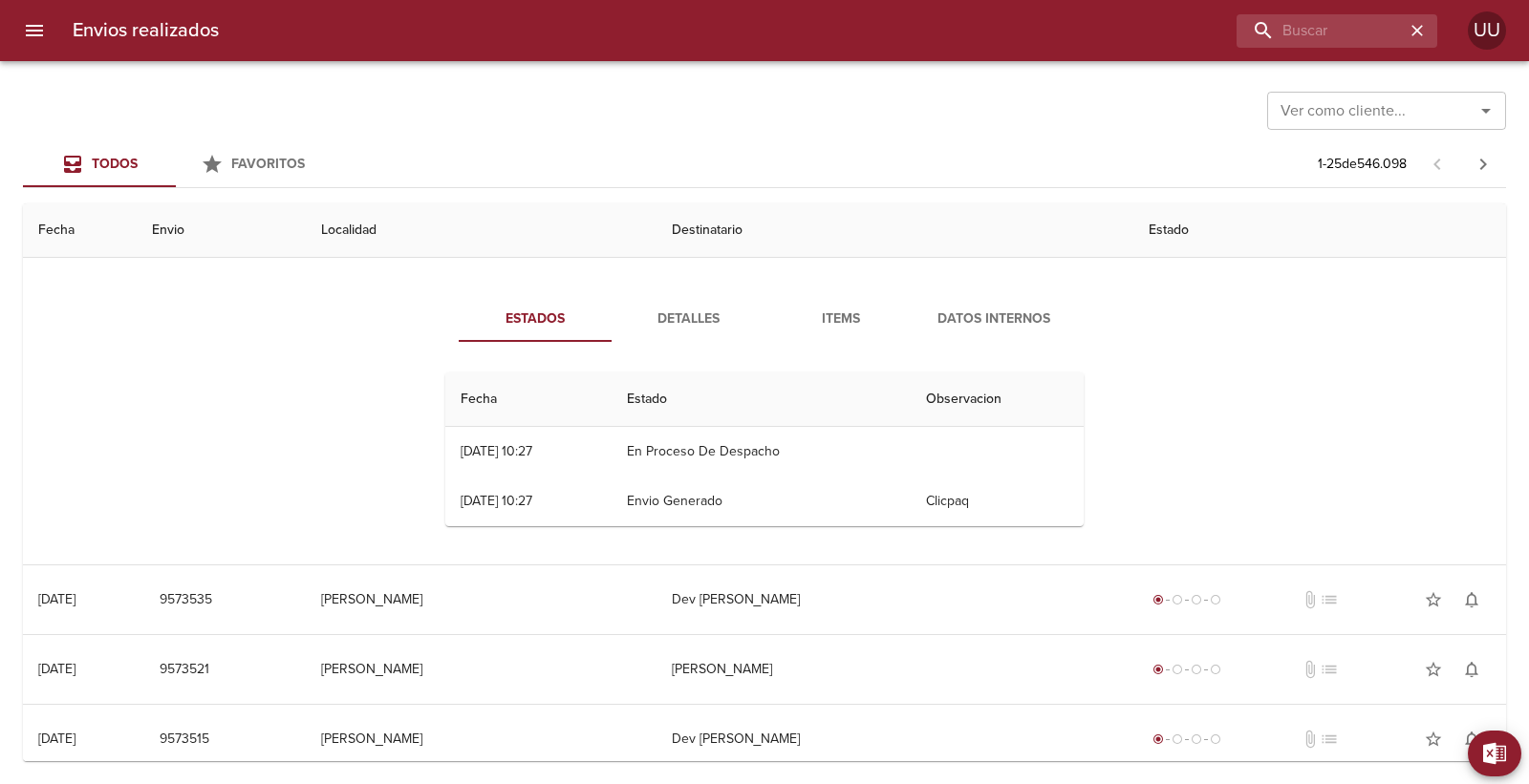
scroll to position [319, 0]
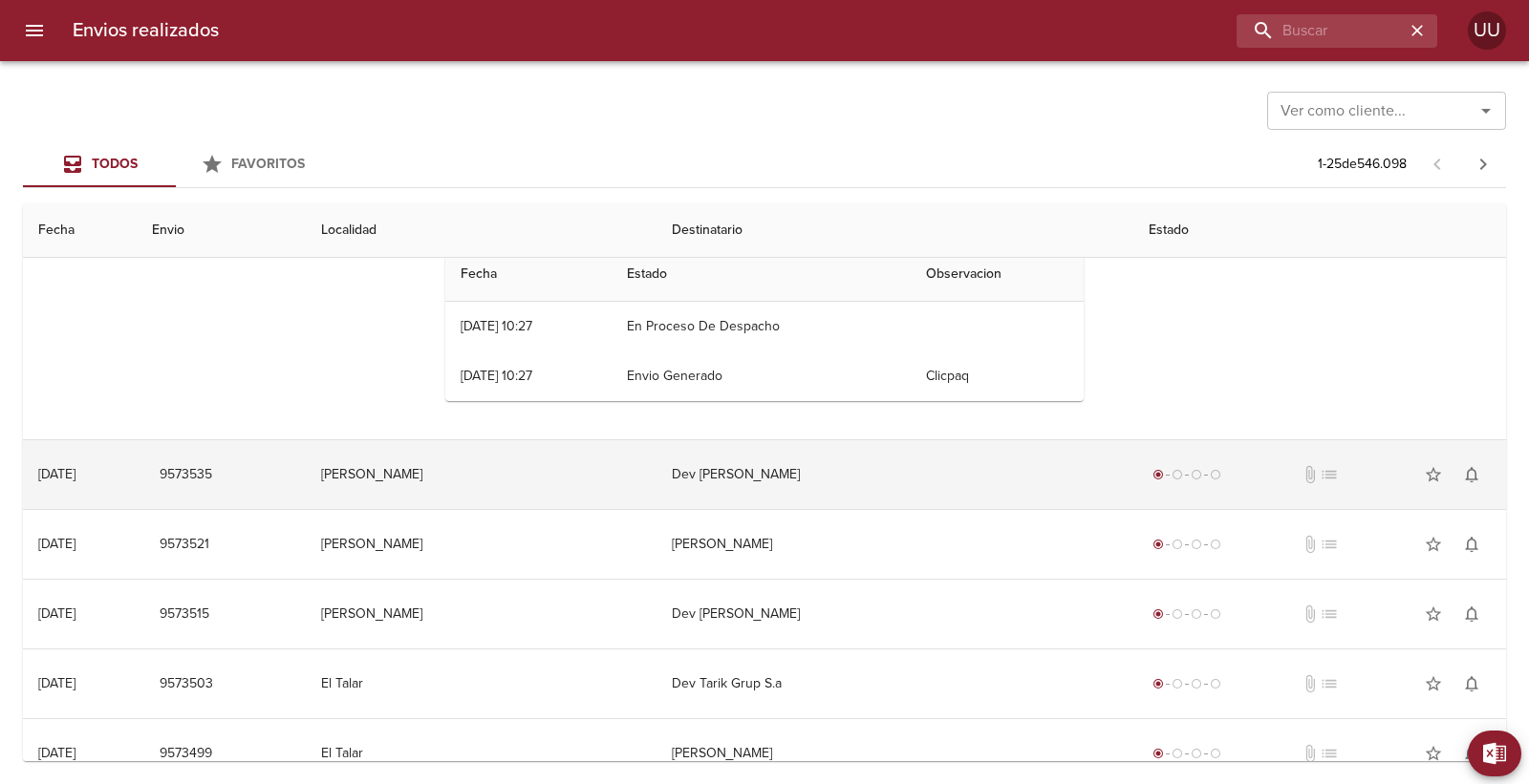
click at [566, 485] on td "[PERSON_NAME]" at bounding box center [481, 474] width 350 height 69
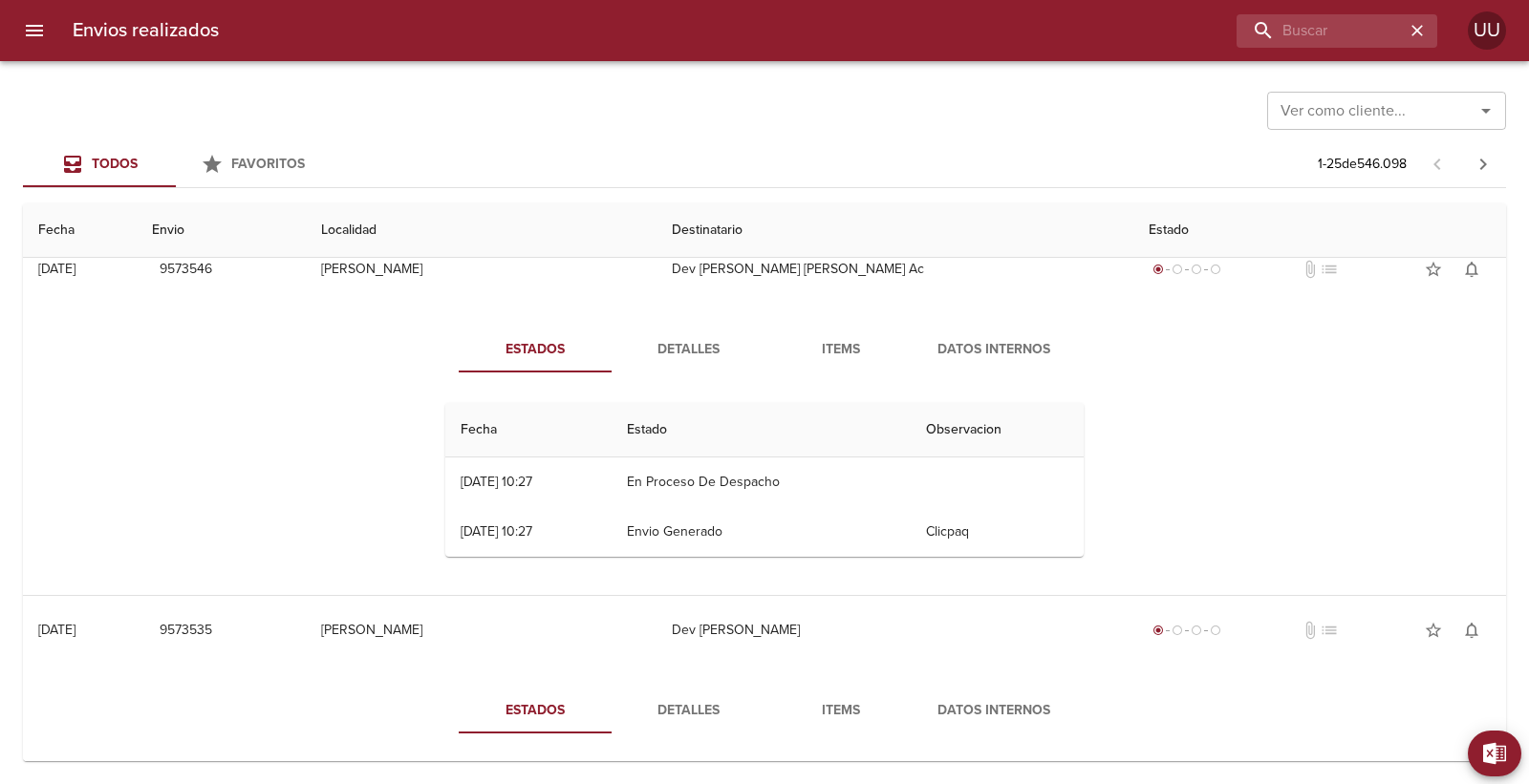
scroll to position [106, 0]
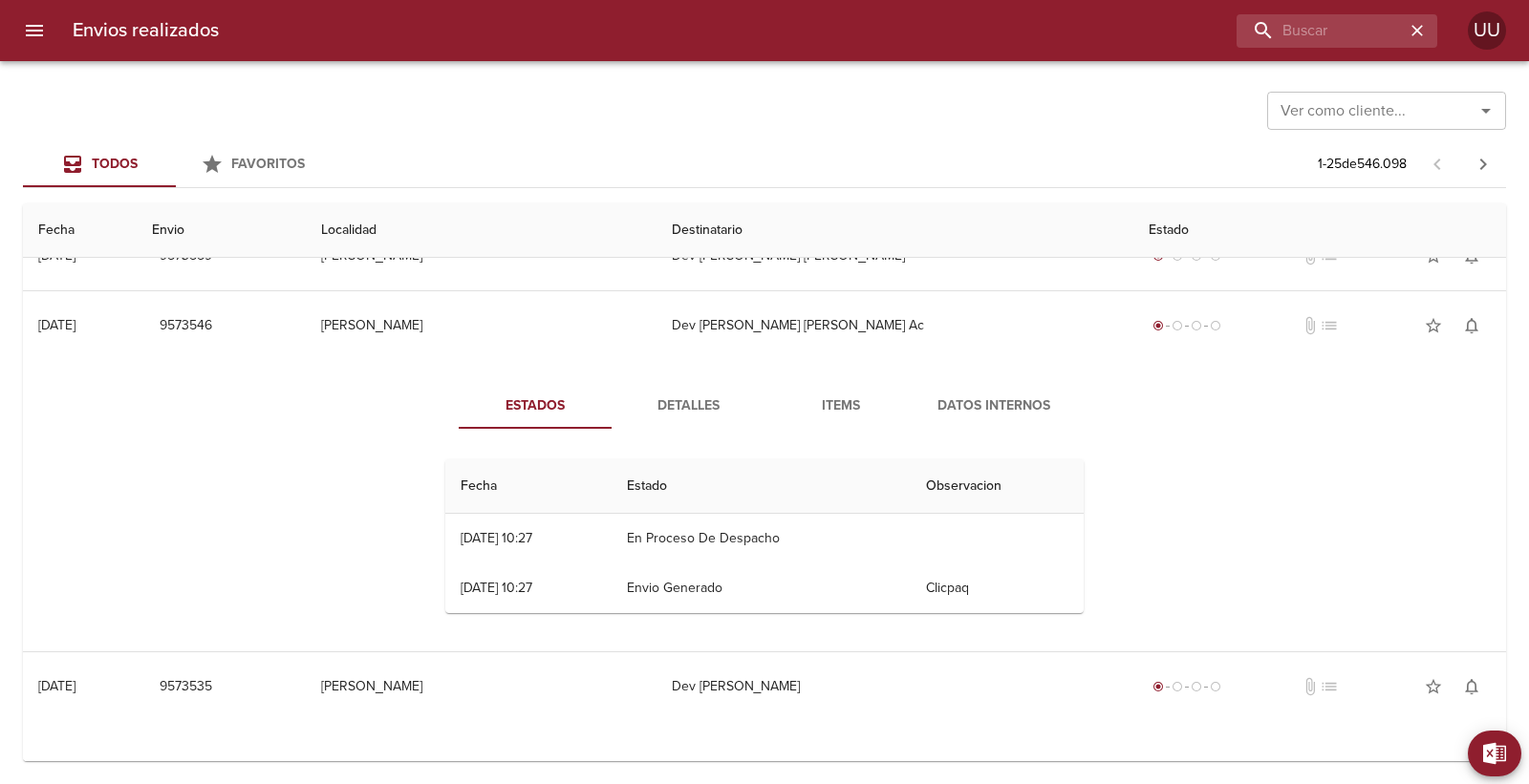
click at [552, 398] on span "Estados" at bounding box center [535, 406] width 130 height 24
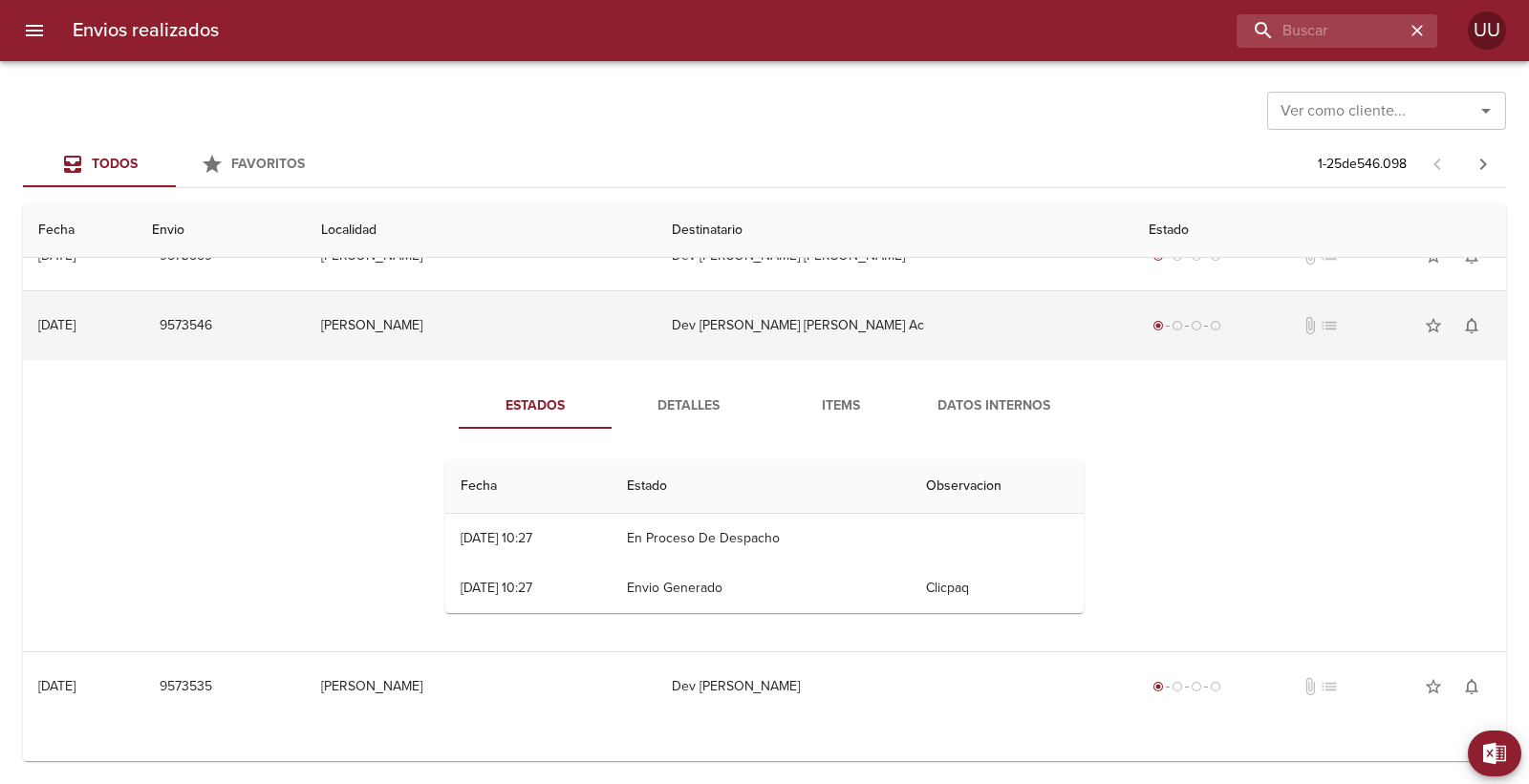
click at [702, 337] on td "Dev [PERSON_NAME] [PERSON_NAME] Ac" at bounding box center [895, 325] width 477 height 69
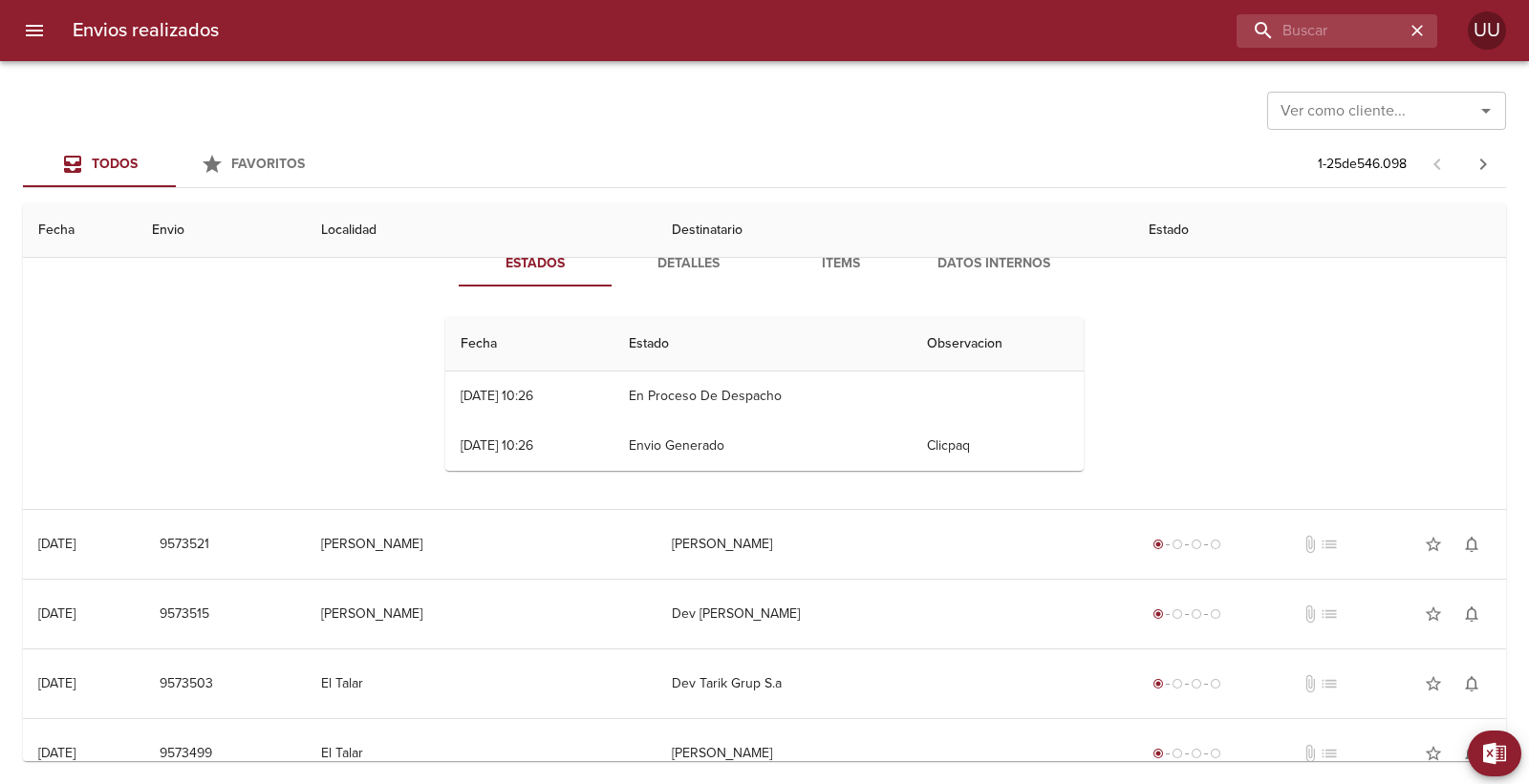
scroll to position [212, 0]
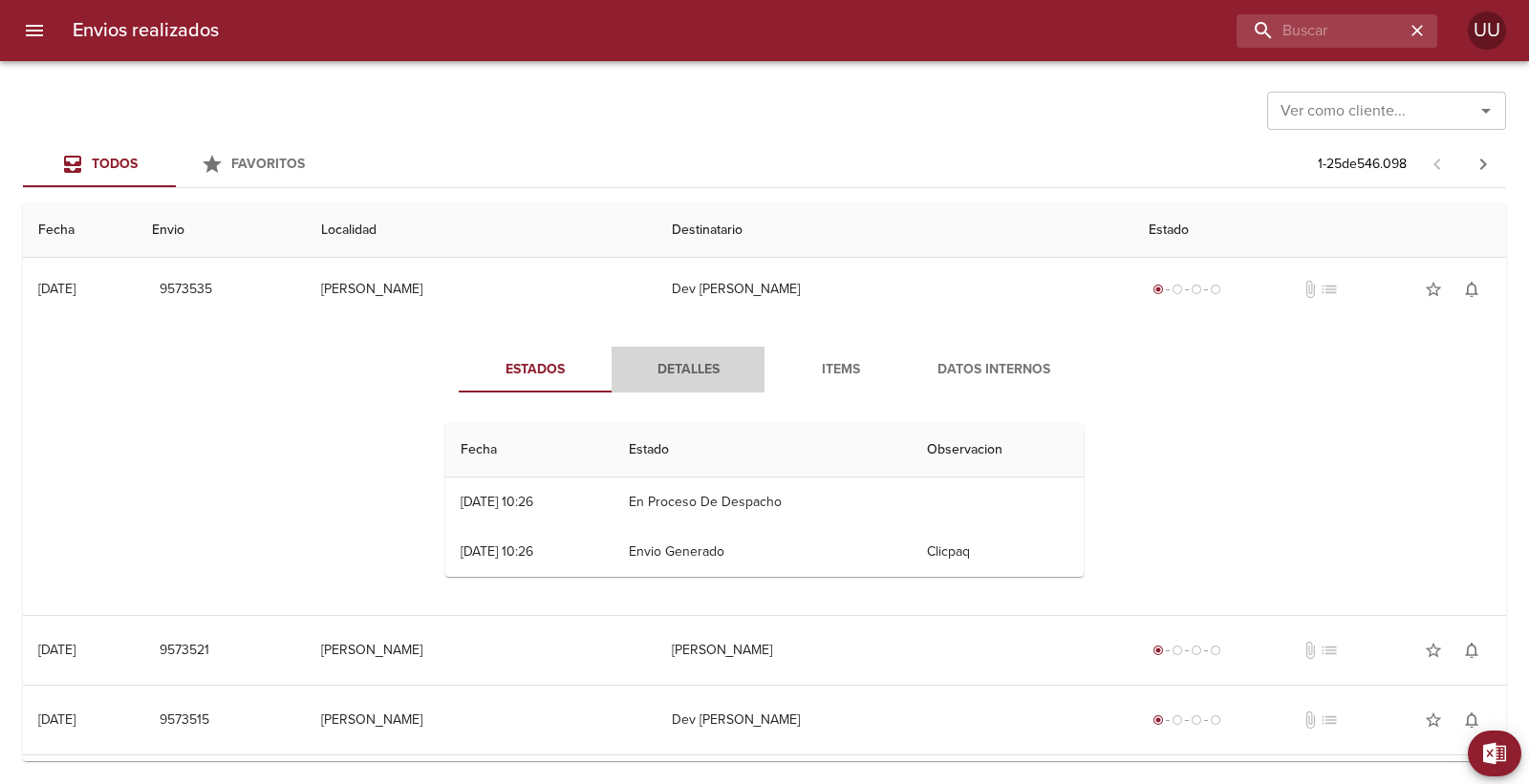
click at [684, 383] on button "Detalles" at bounding box center [688, 369] width 153 height 45
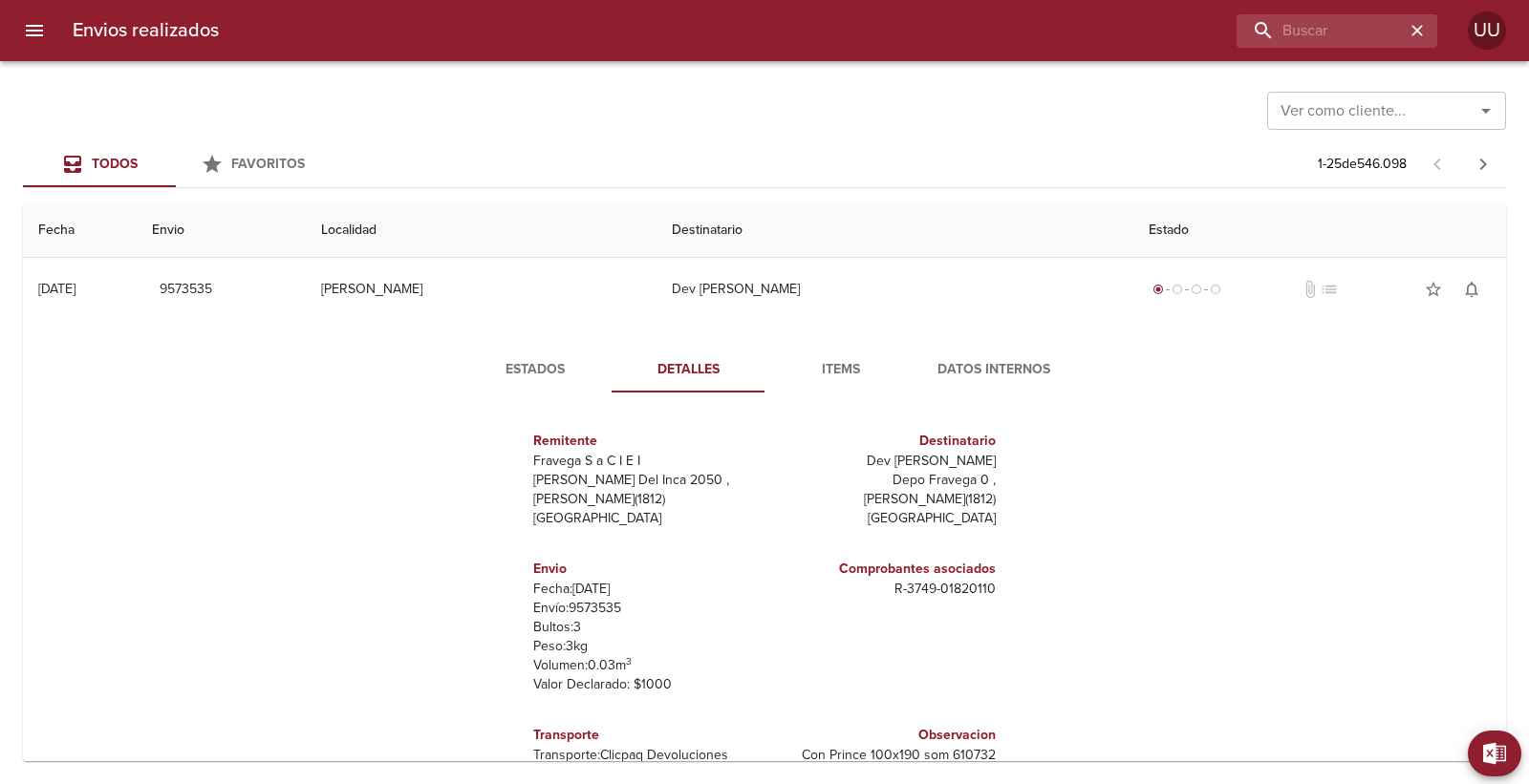
click at [859, 382] on button "Items" at bounding box center [841, 369] width 153 height 45
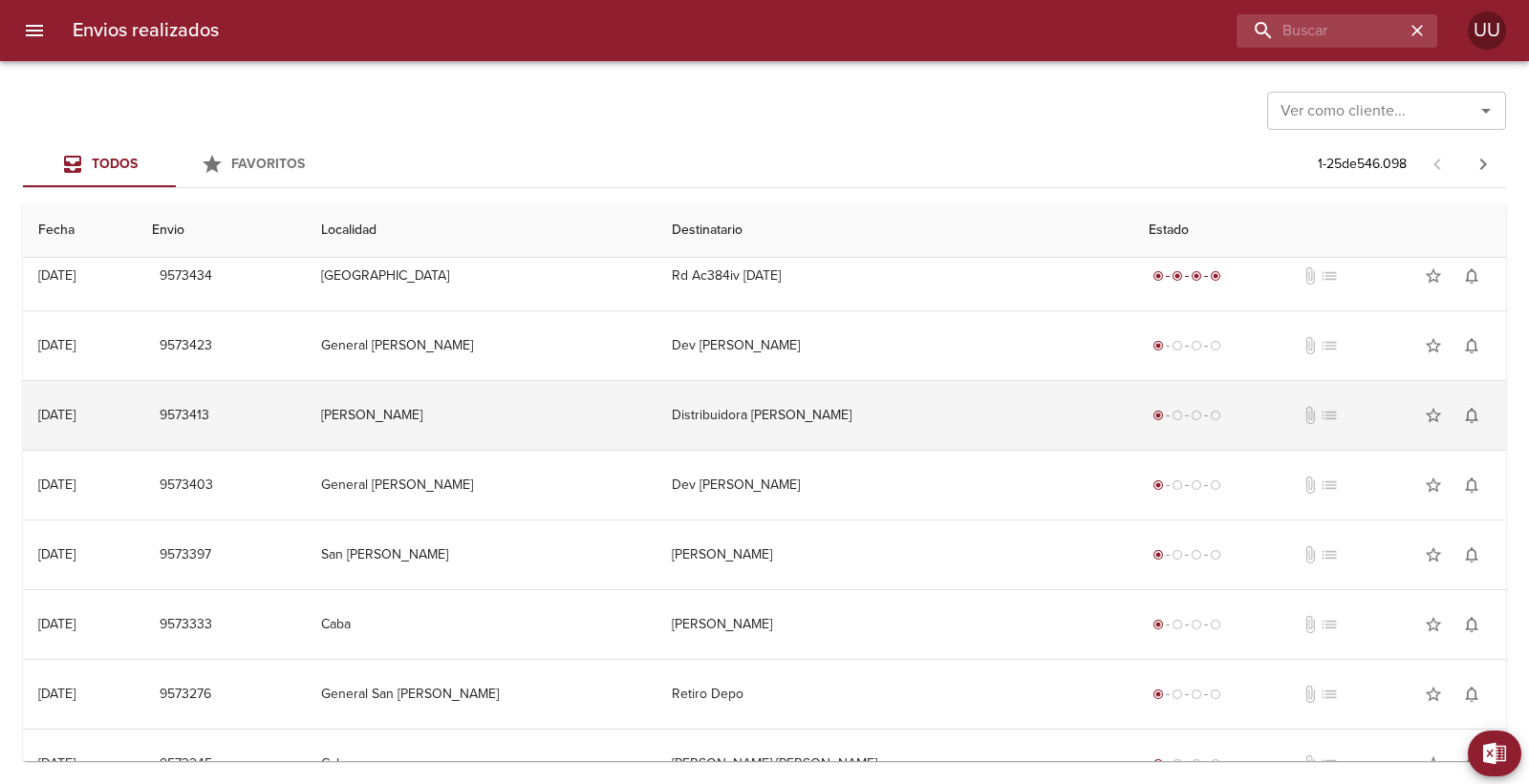
scroll to position [849, 0]
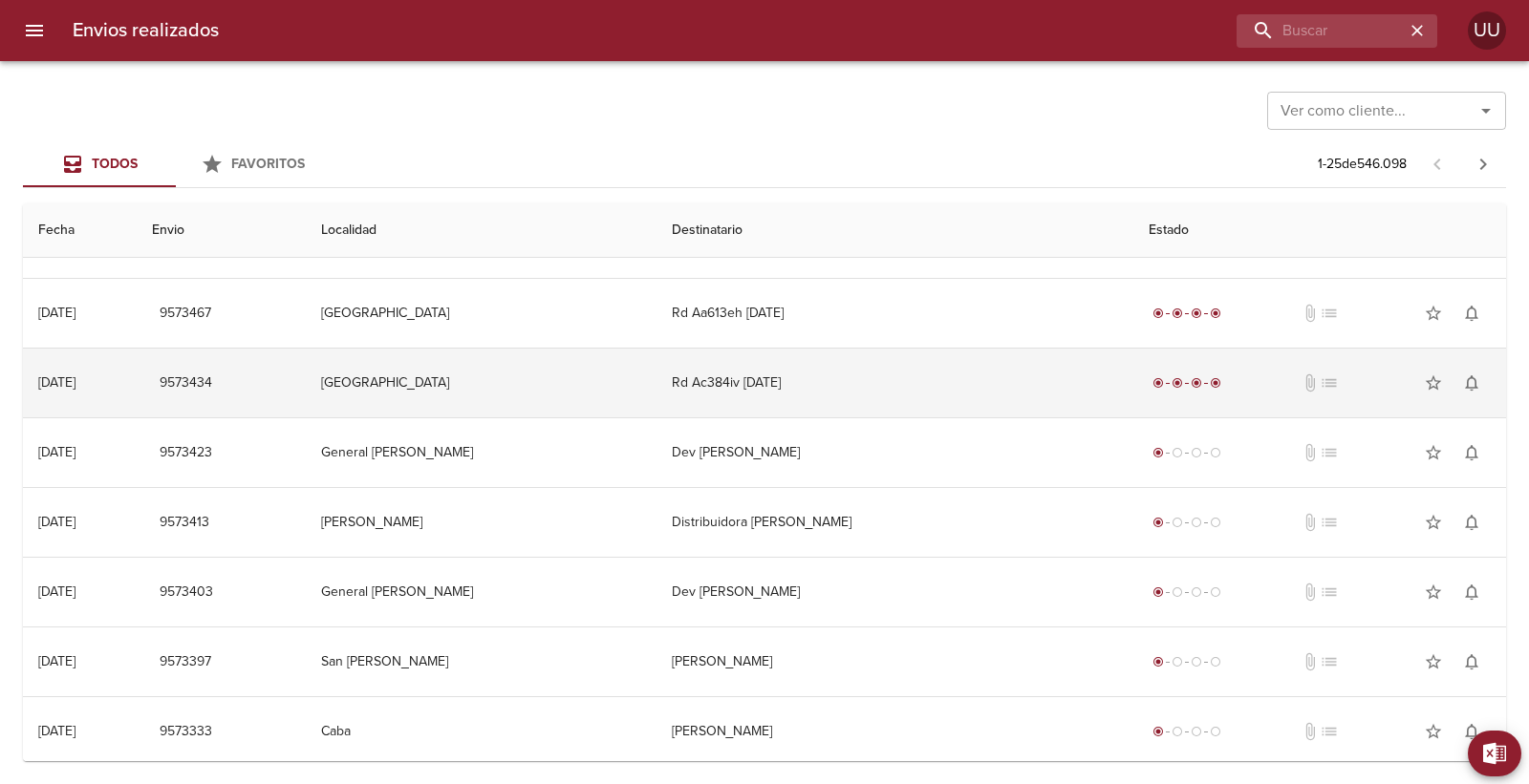
click at [945, 388] on td "Rd Ac384iv [DATE]" at bounding box center [895, 382] width 477 height 69
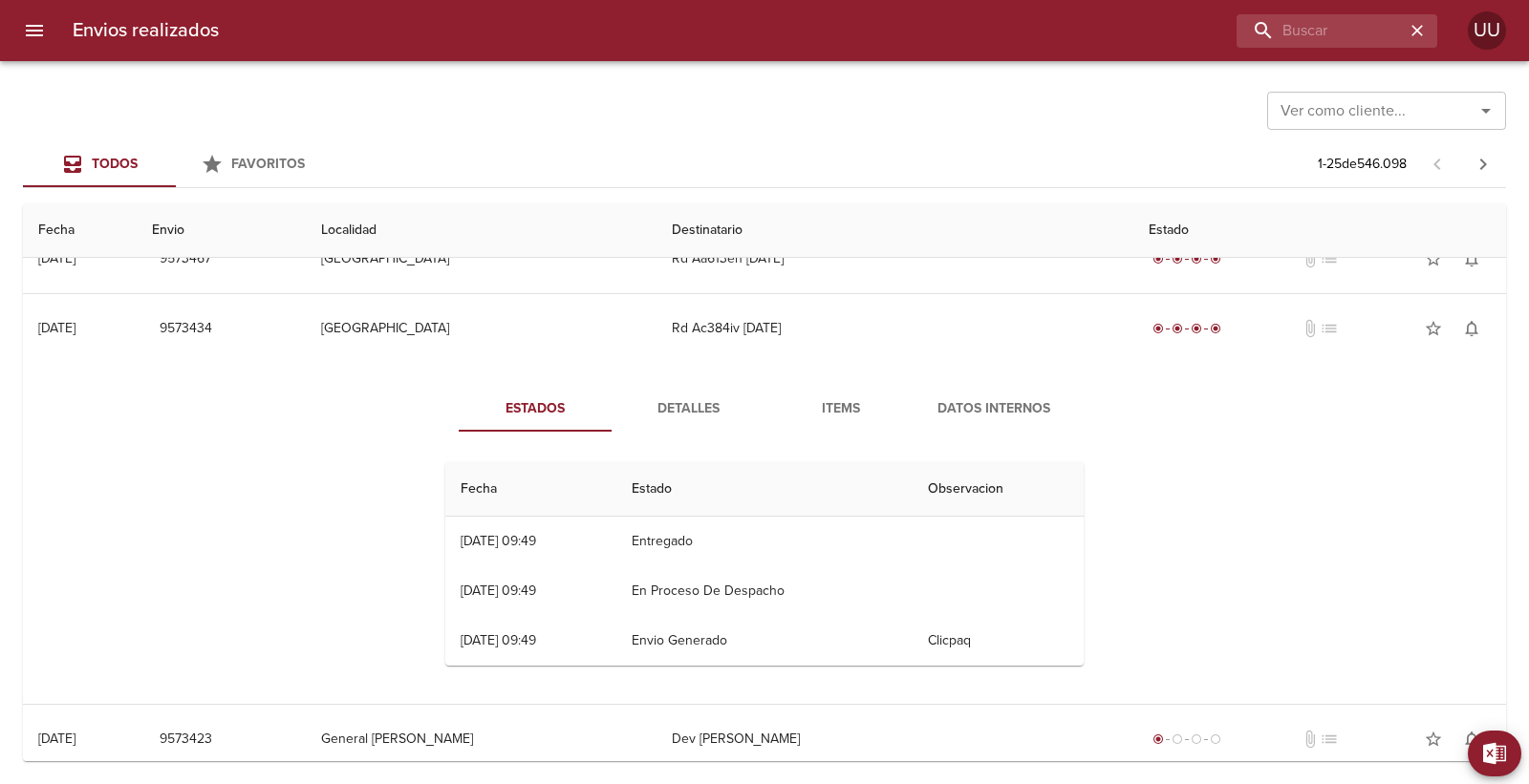
scroll to position [956, 0]
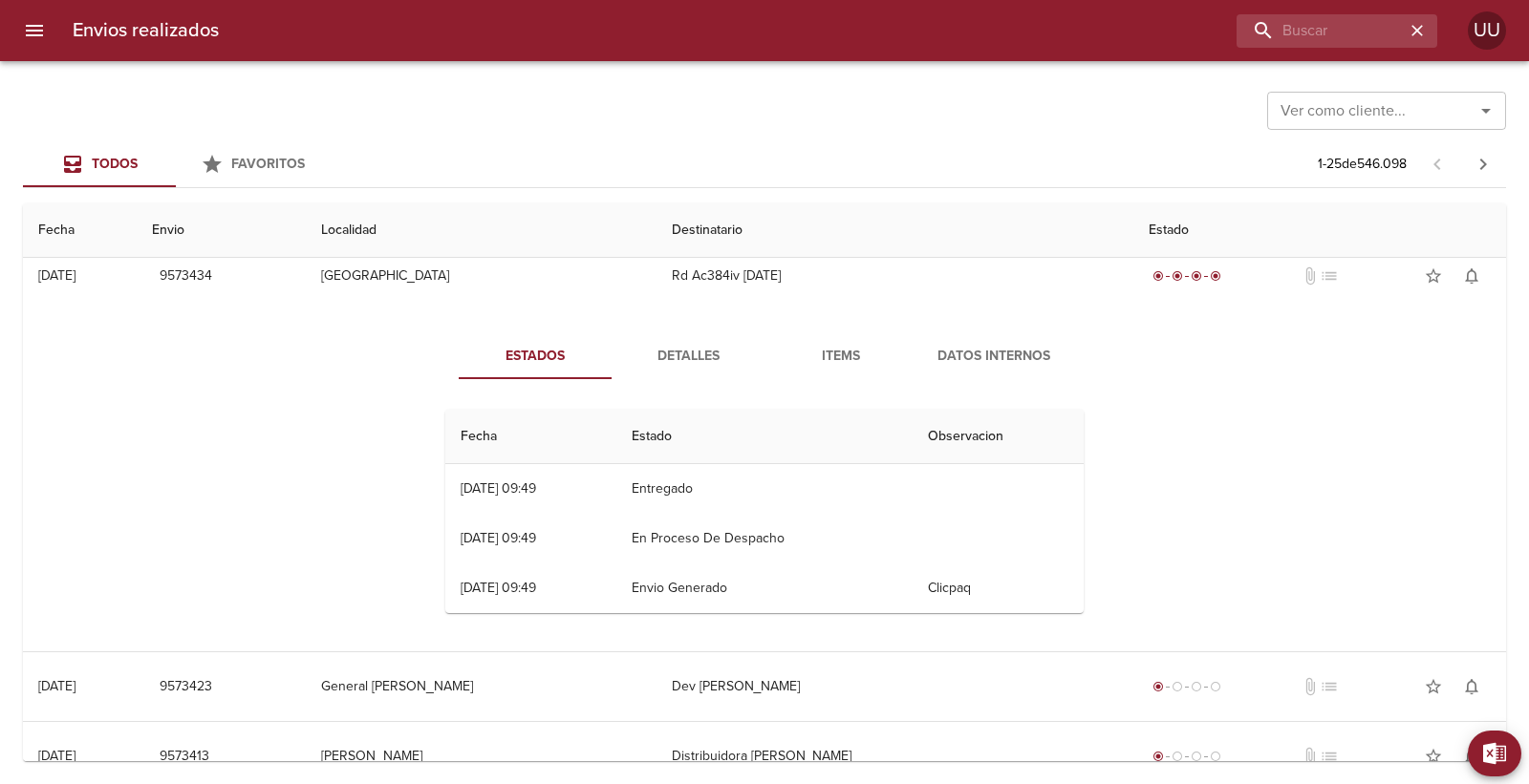
click at [674, 350] on span "Detalles" at bounding box center [688, 356] width 130 height 24
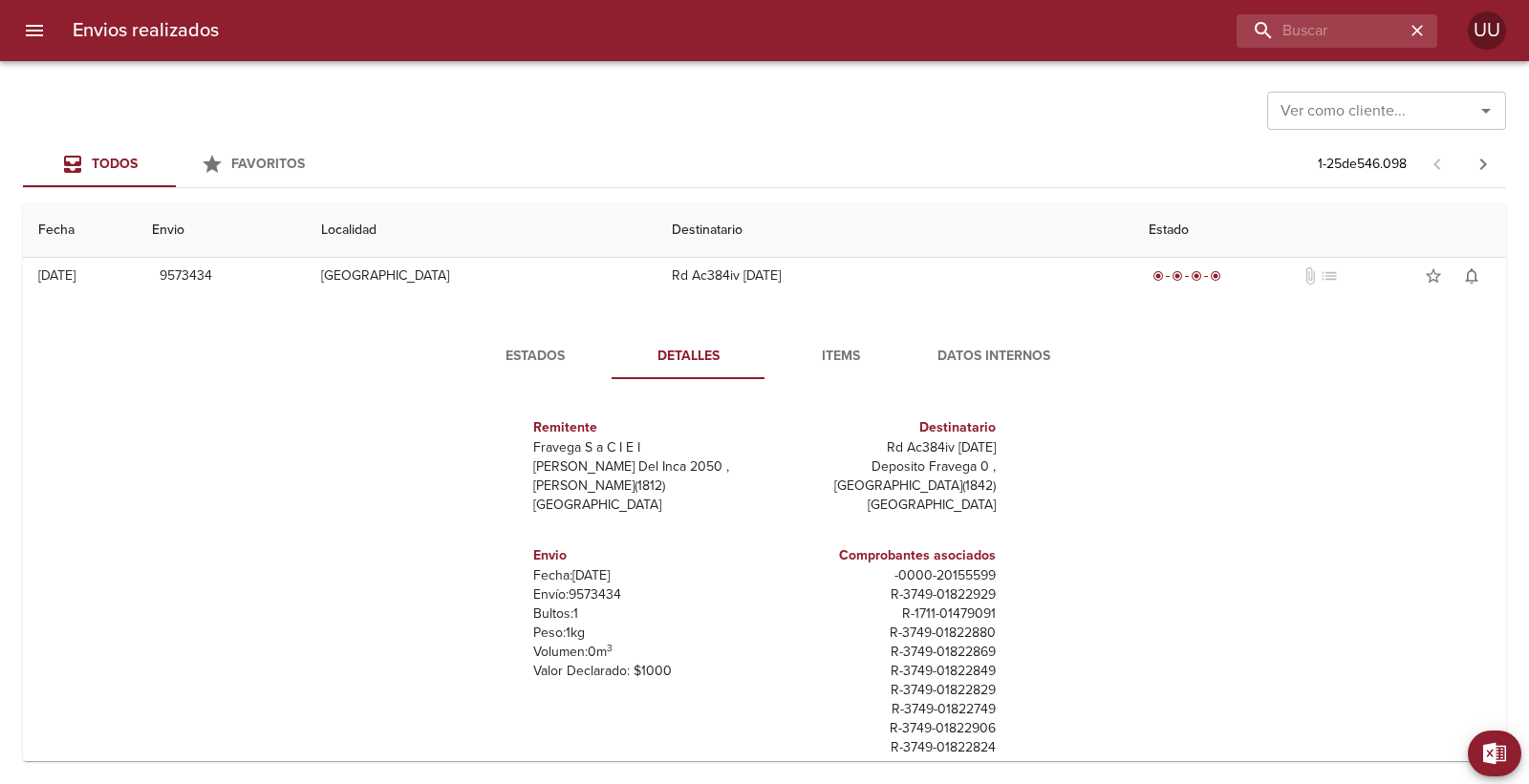
click at [851, 354] on span "Items" at bounding box center [840, 356] width 130 height 24
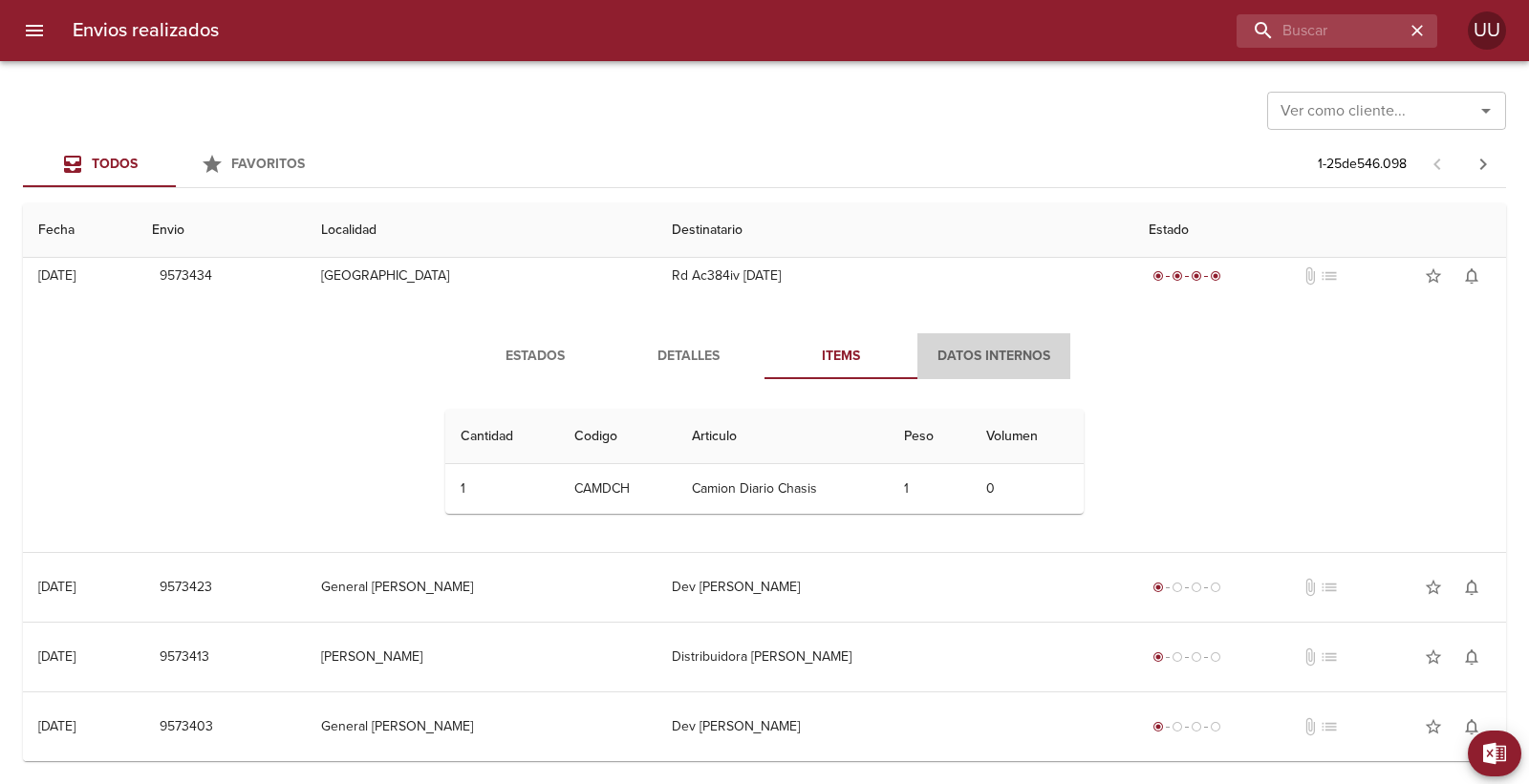
click at [961, 363] on span "Datos Internos" at bounding box center [994, 356] width 130 height 24
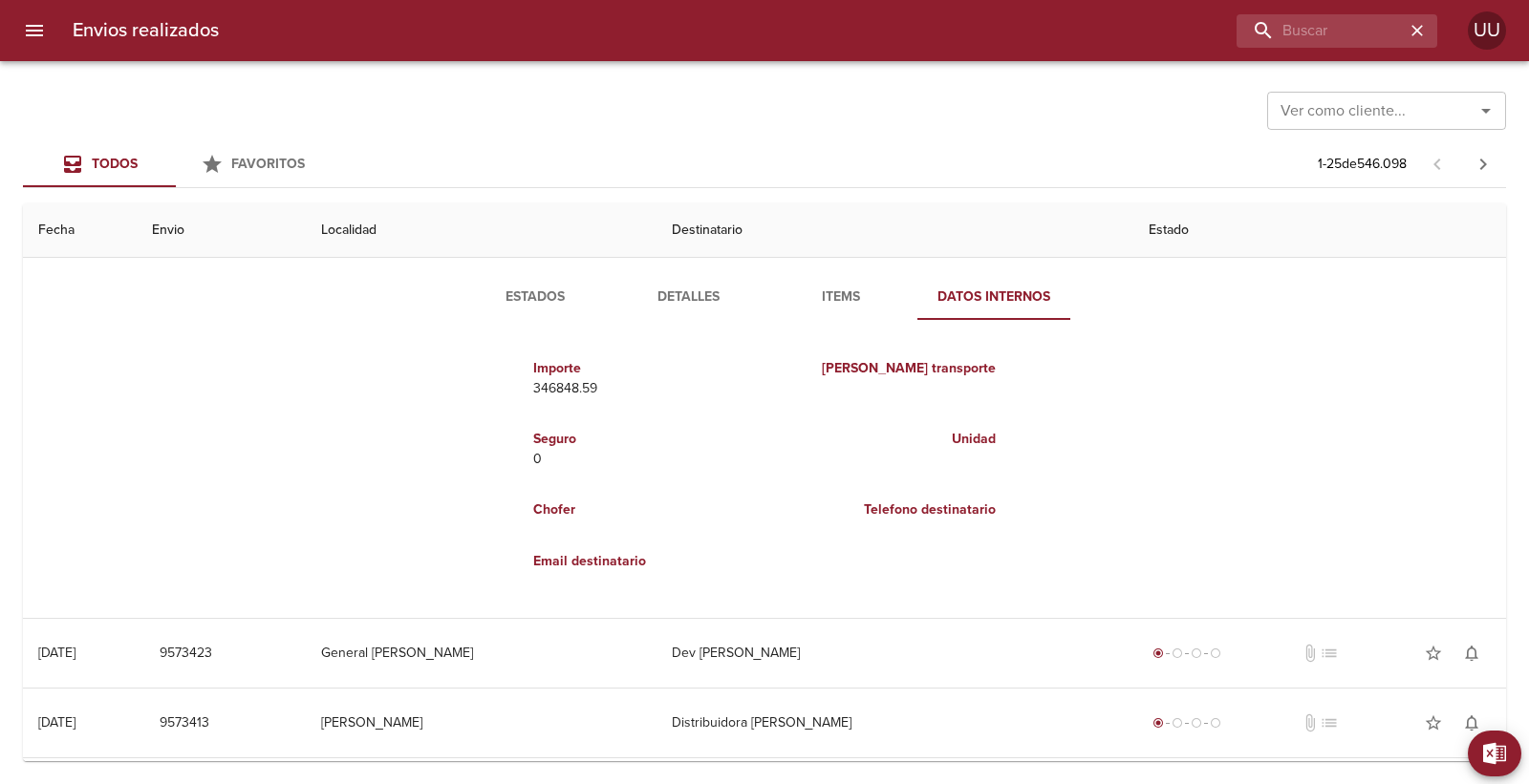
scroll to position [742, 0]
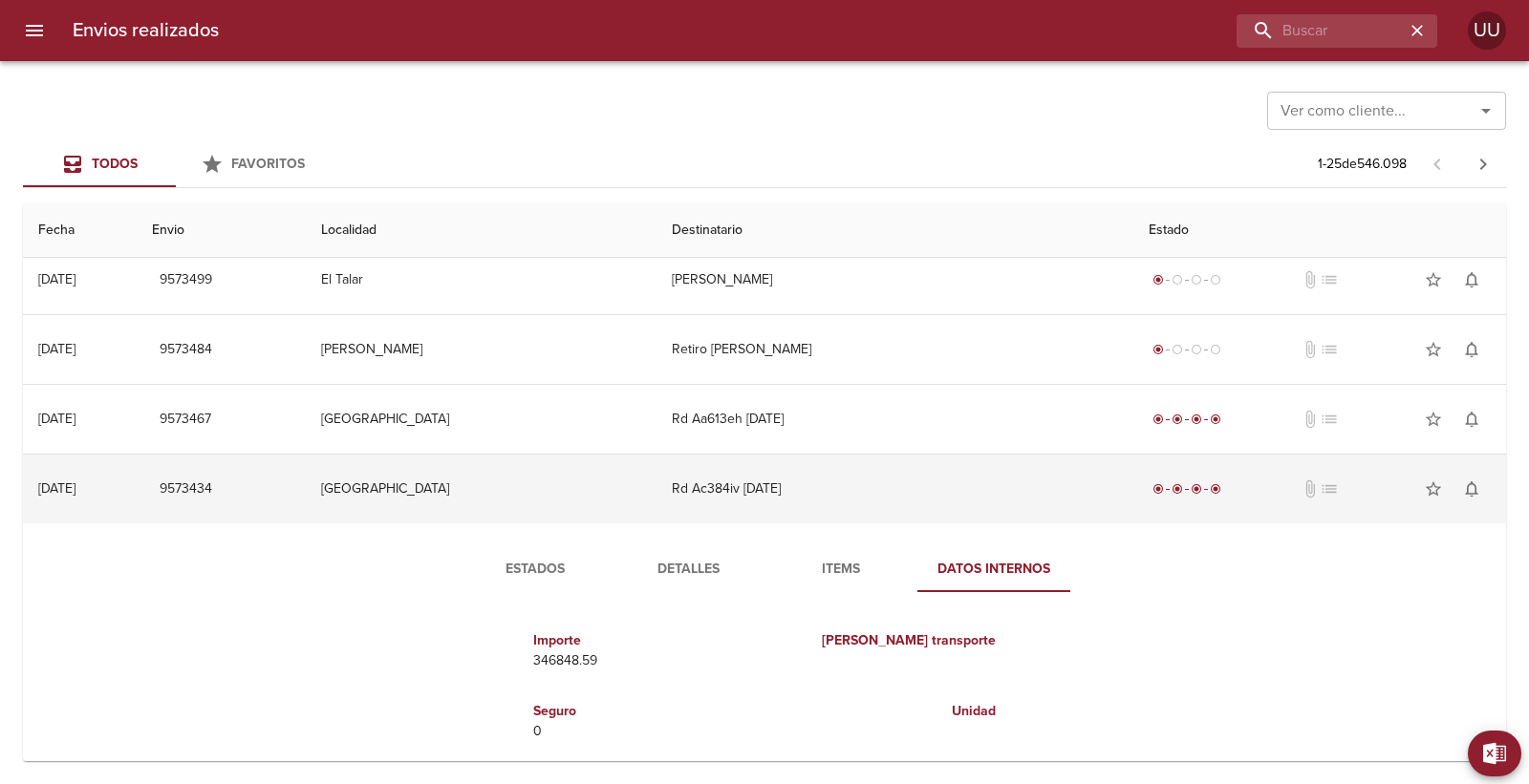
click at [1017, 481] on td "Rd Ac384iv [DATE]" at bounding box center [895, 489] width 477 height 69
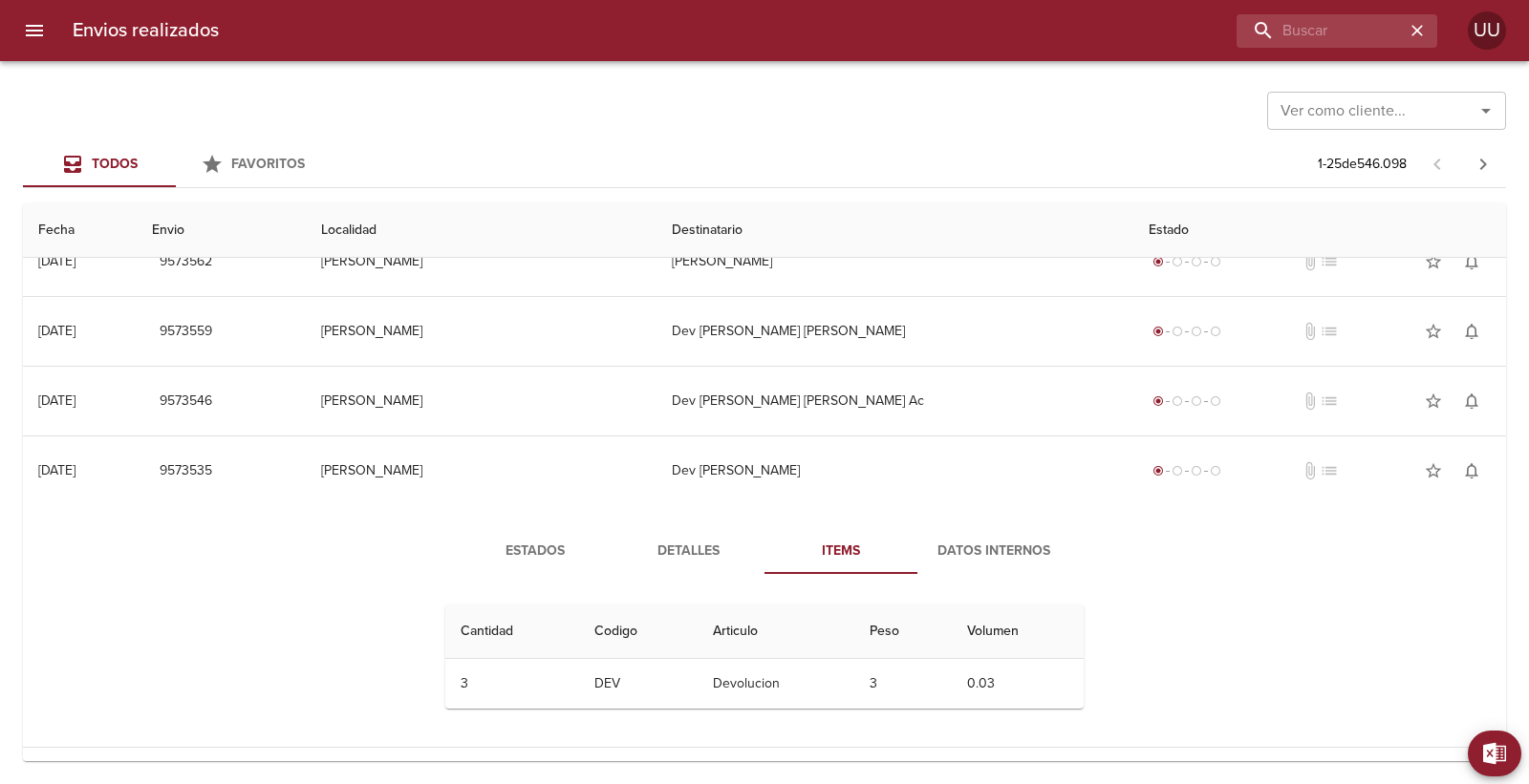
scroll to position [0, 0]
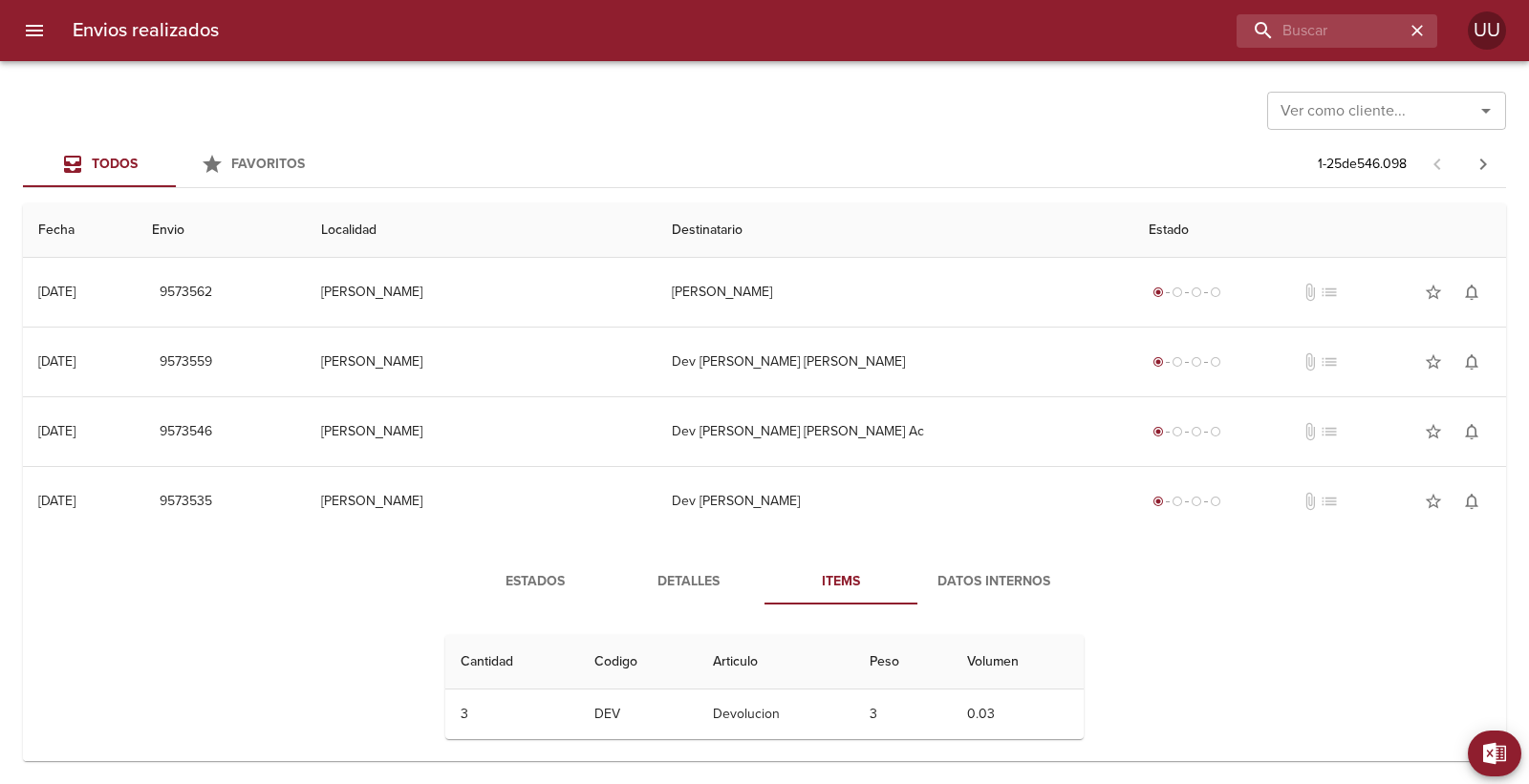
click at [834, 569] on button "Items" at bounding box center [841, 581] width 153 height 45
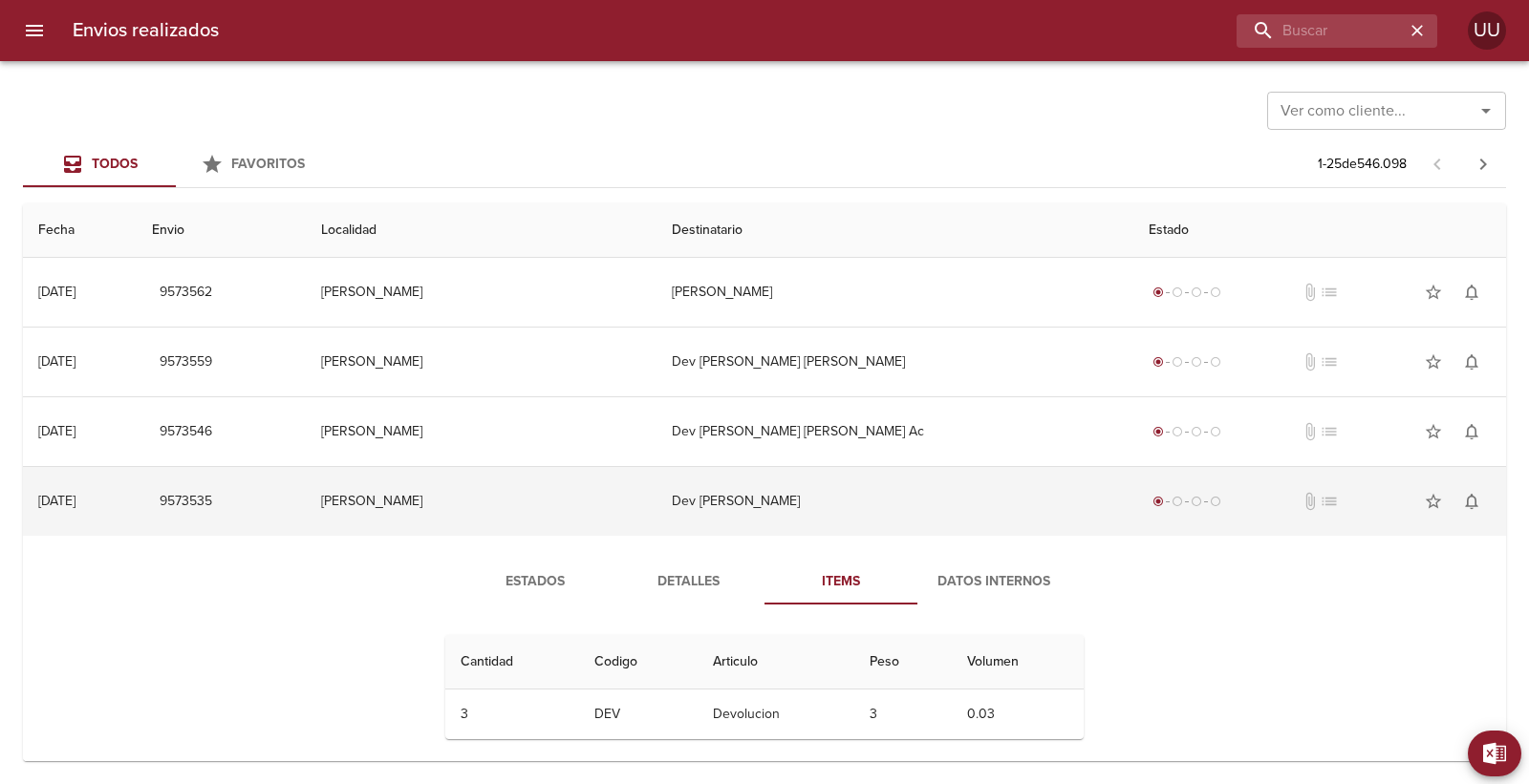
click at [863, 512] on td "Dev [PERSON_NAME]" at bounding box center [895, 501] width 477 height 69
